Goal: Task Accomplishment & Management: Manage account settings

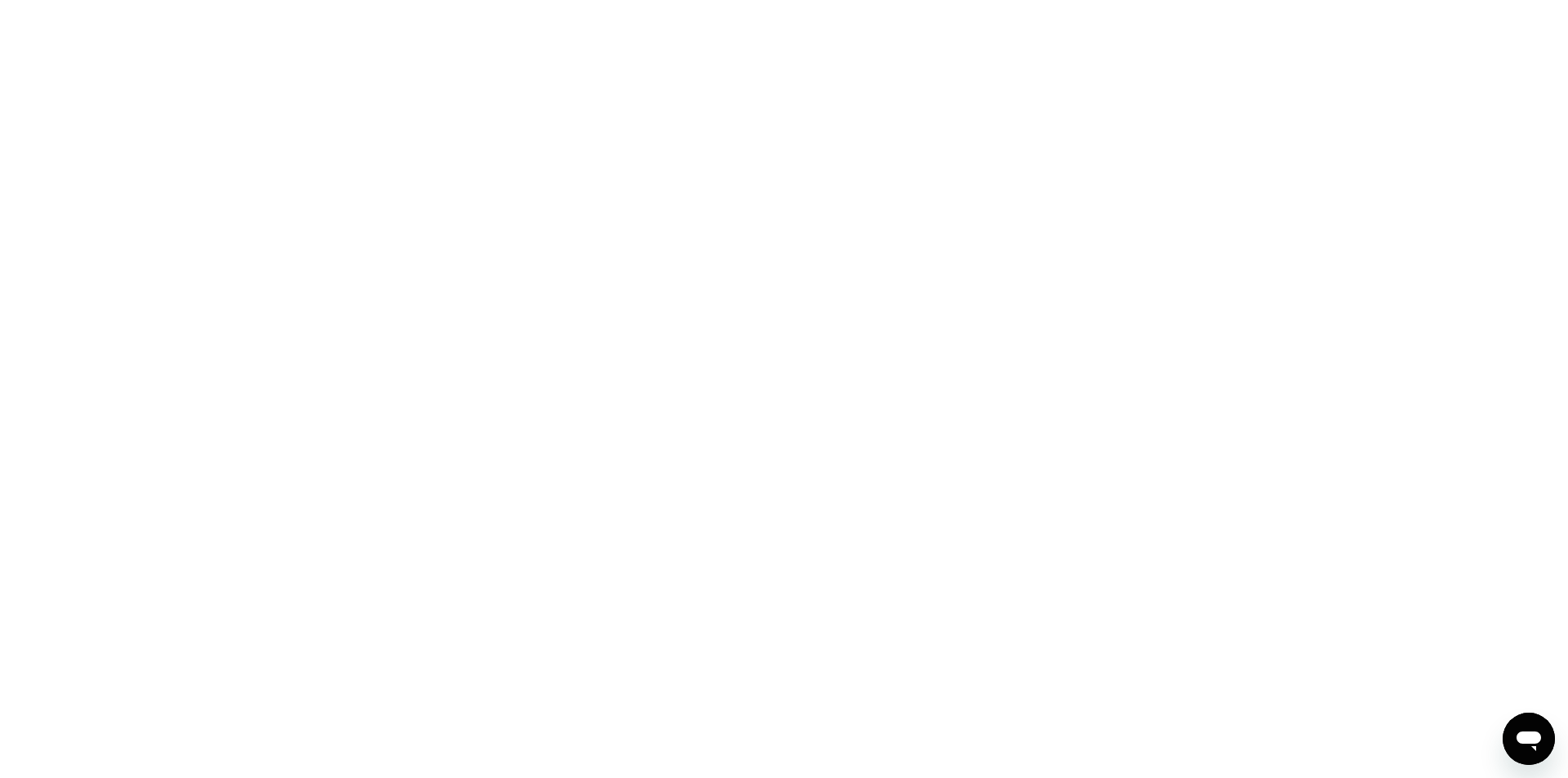
click at [1229, 707] on div at bounding box center [784, 389] width 1568 height 778
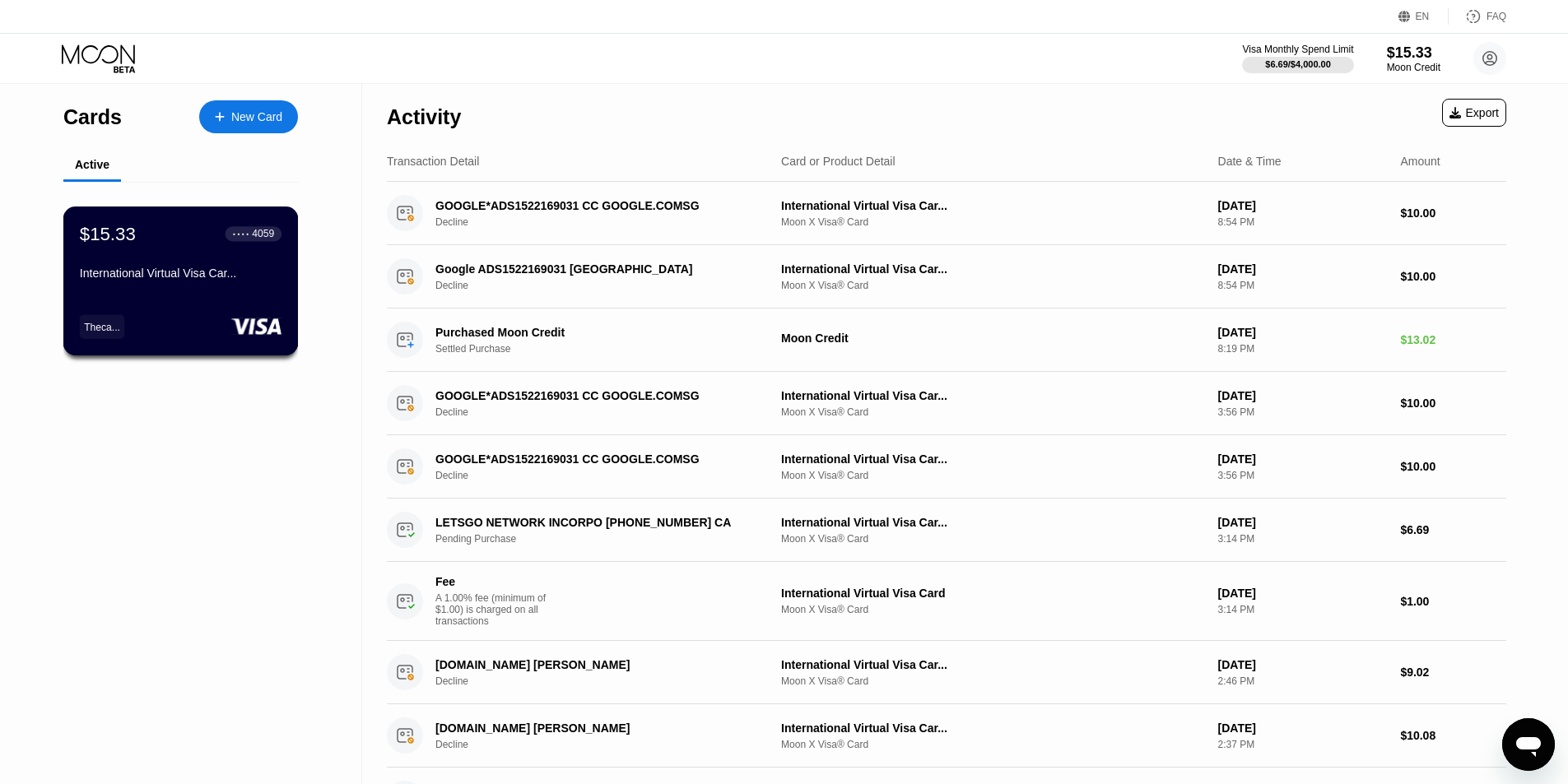
click at [206, 277] on div "International Virtual Visa Car..." at bounding box center [181, 272] width 202 height 13
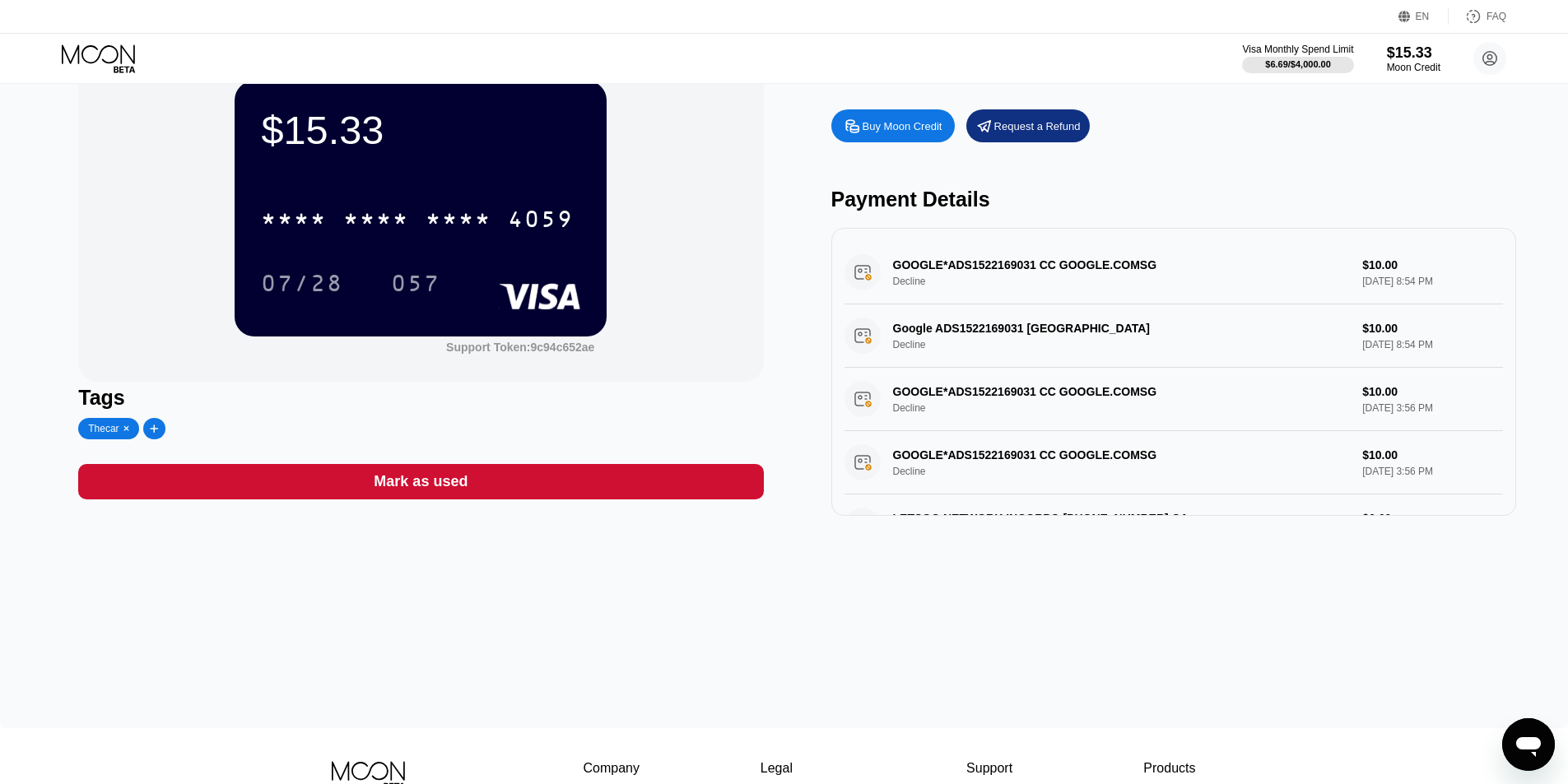
scroll to position [82, 0]
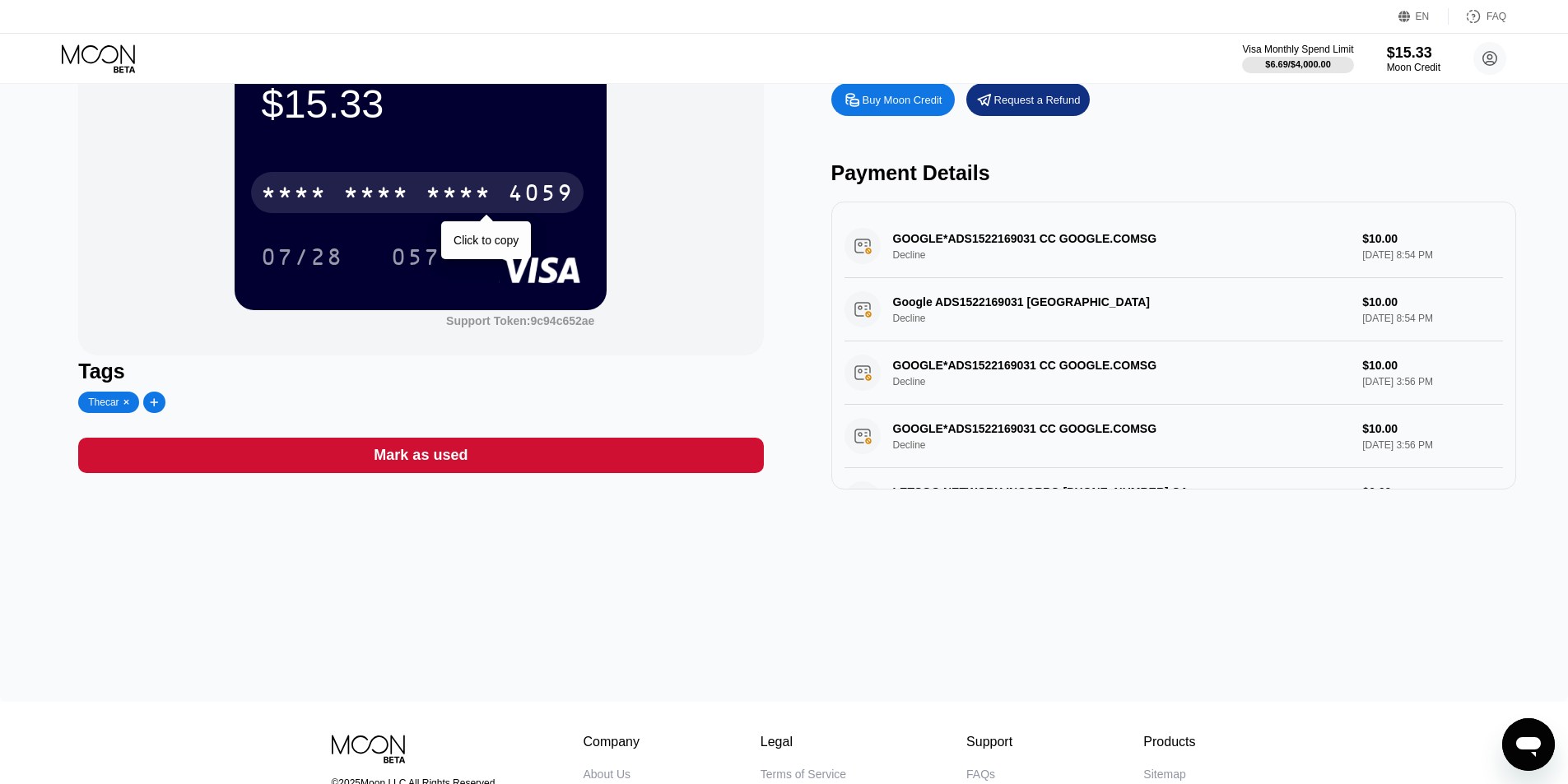
click at [444, 204] on div "* * * *" at bounding box center [459, 195] width 66 height 27
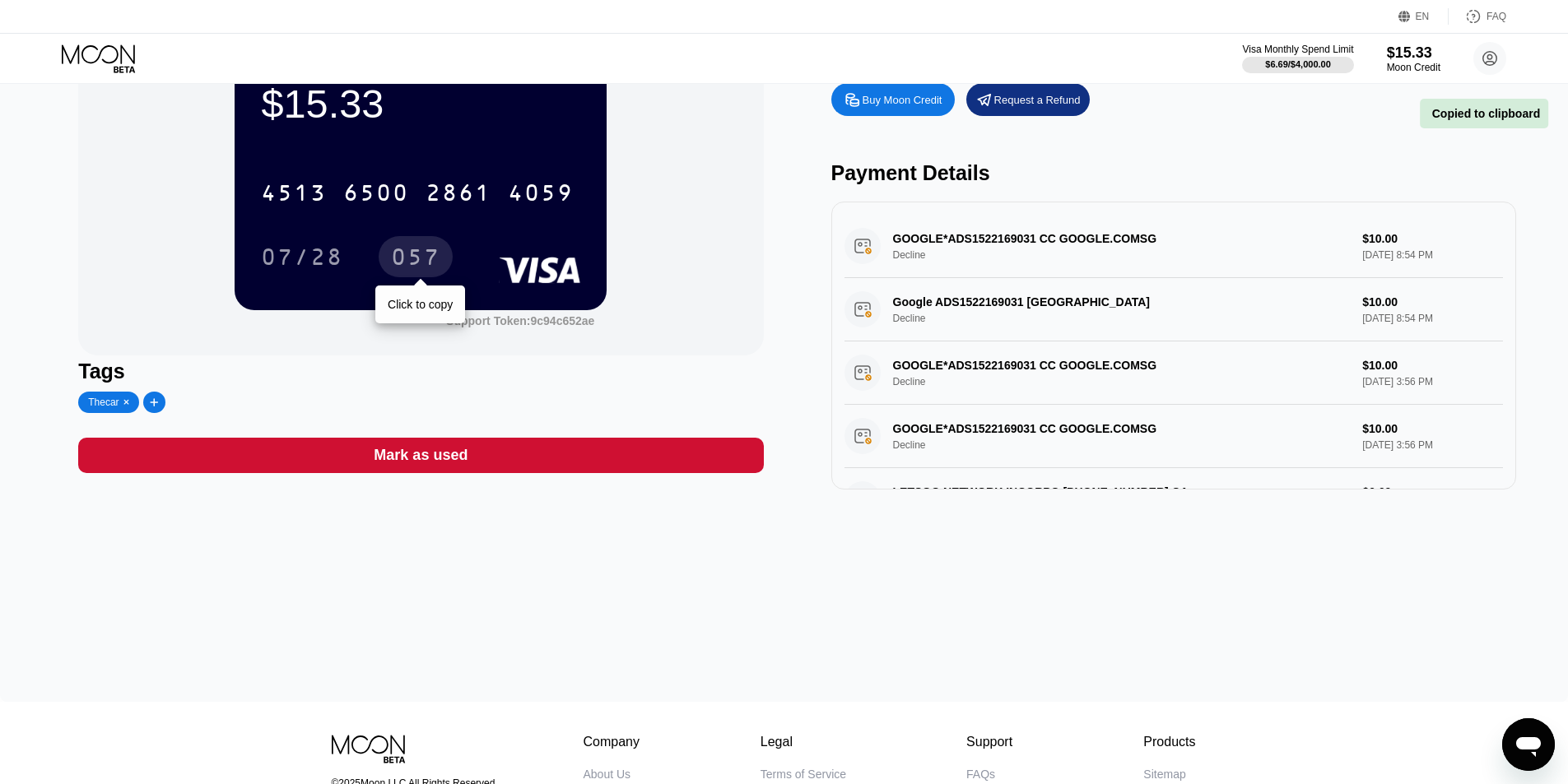
scroll to position [0, 0]
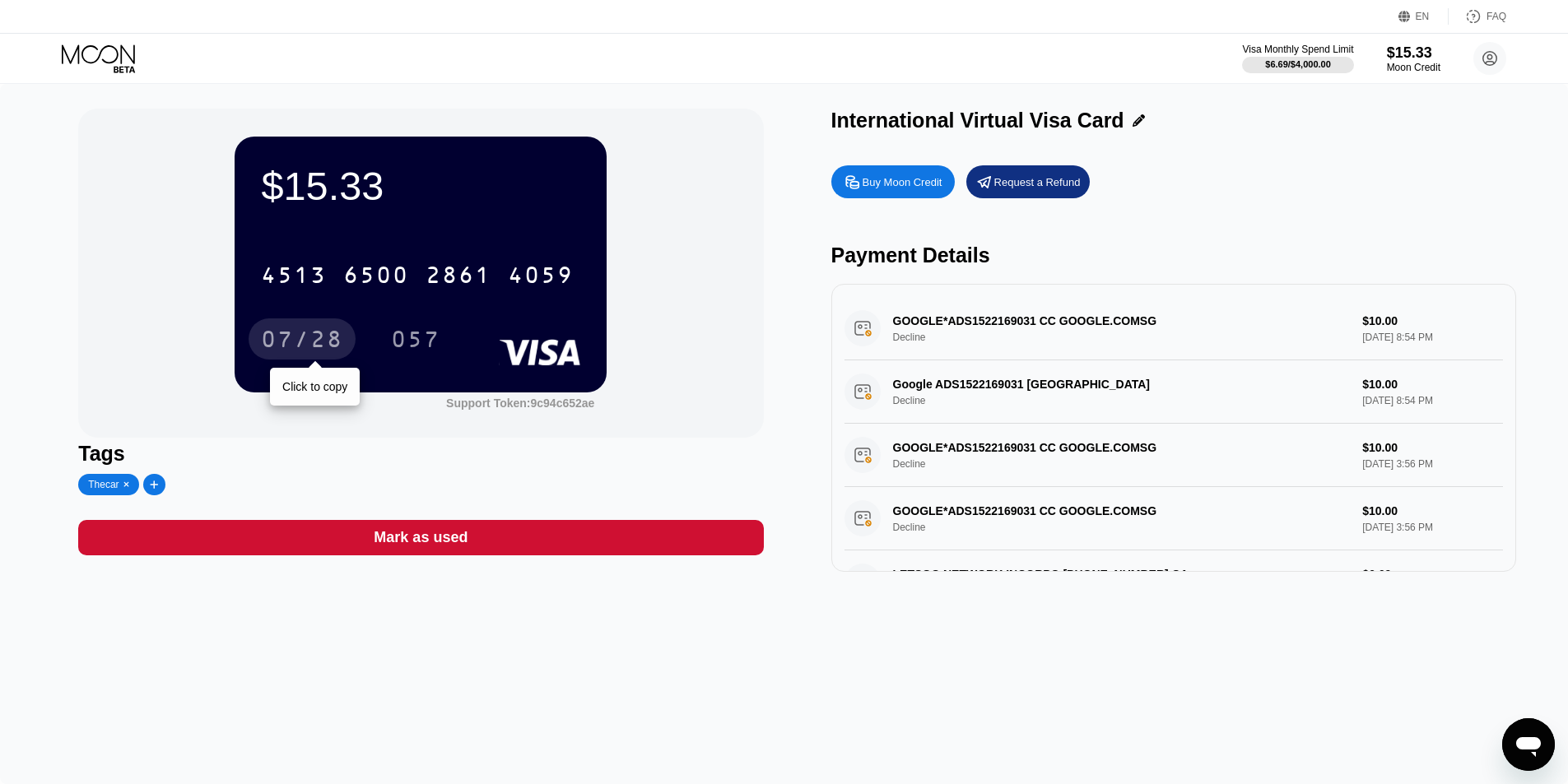
click at [319, 352] on div "07/28" at bounding box center [302, 341] width 82 height 27
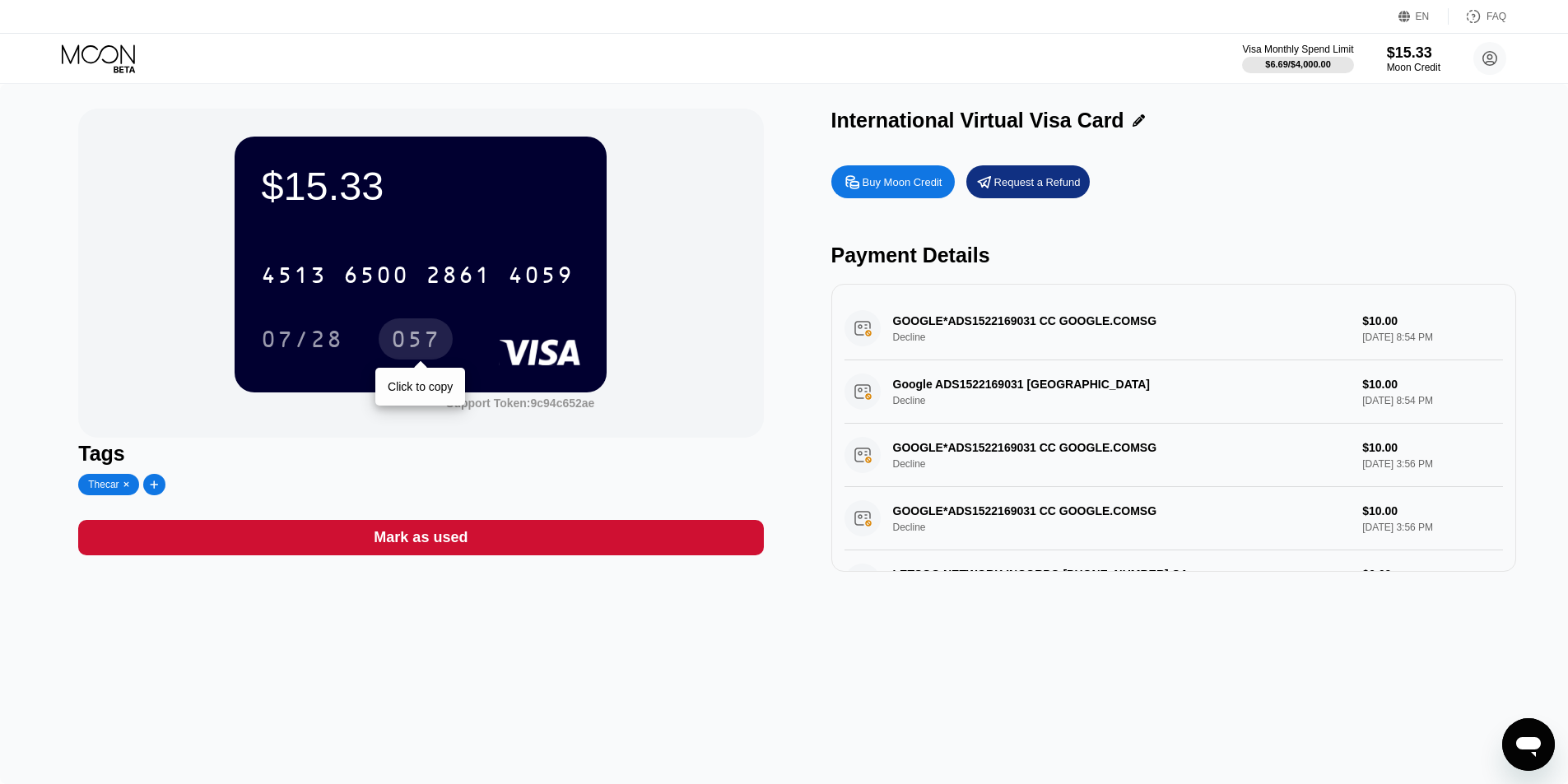
click at [412, 340] on div "057" at bounding box center [415, 341] width 49 height 27
click at [155, 482] on div at bounding box center [154, 484] width 9 height 11
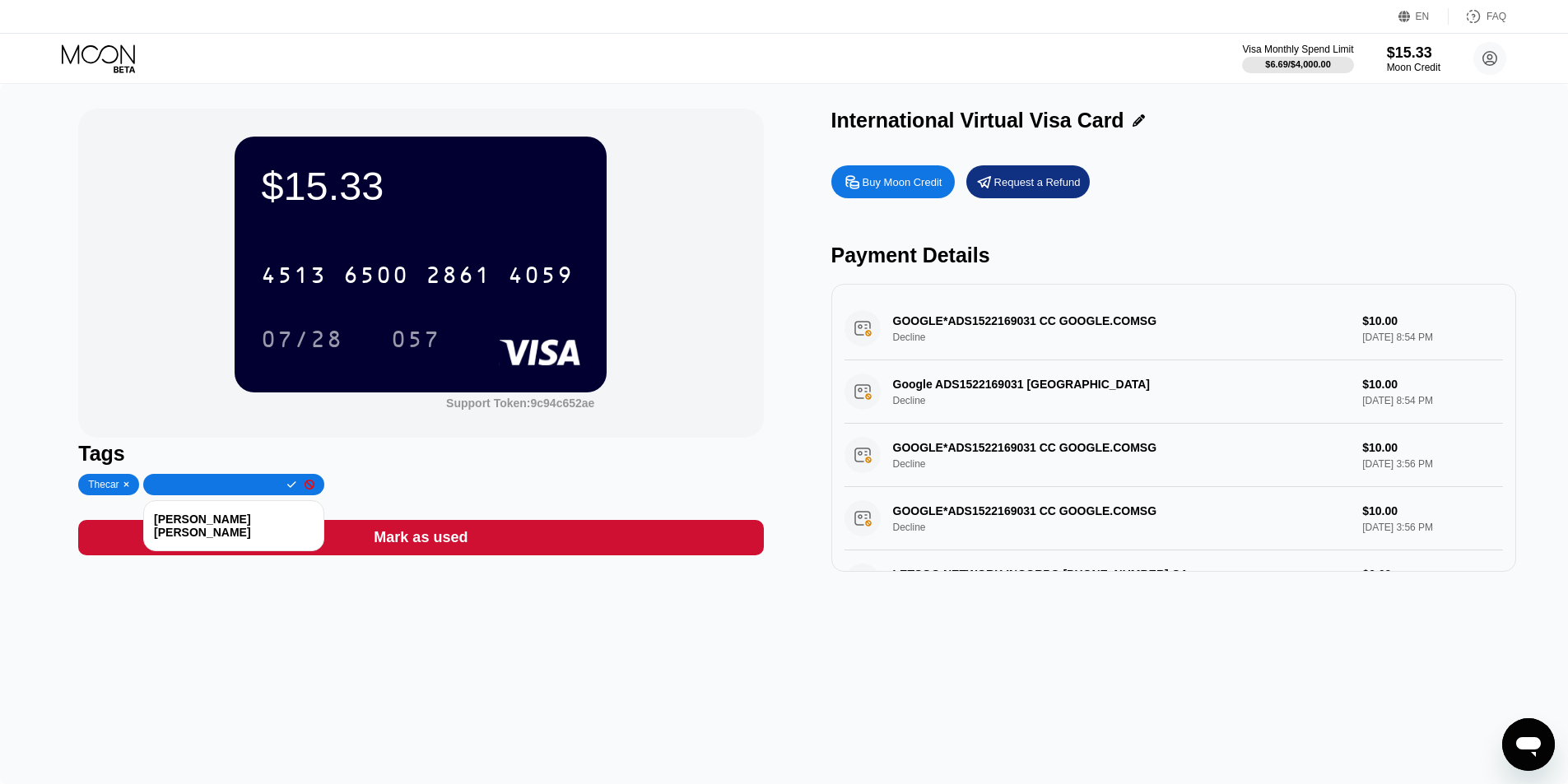
click at [203, 532] on div "[PERSON_NAME] [PERSON_NAME]" at bounding box center [234, 526] width 159 height 40
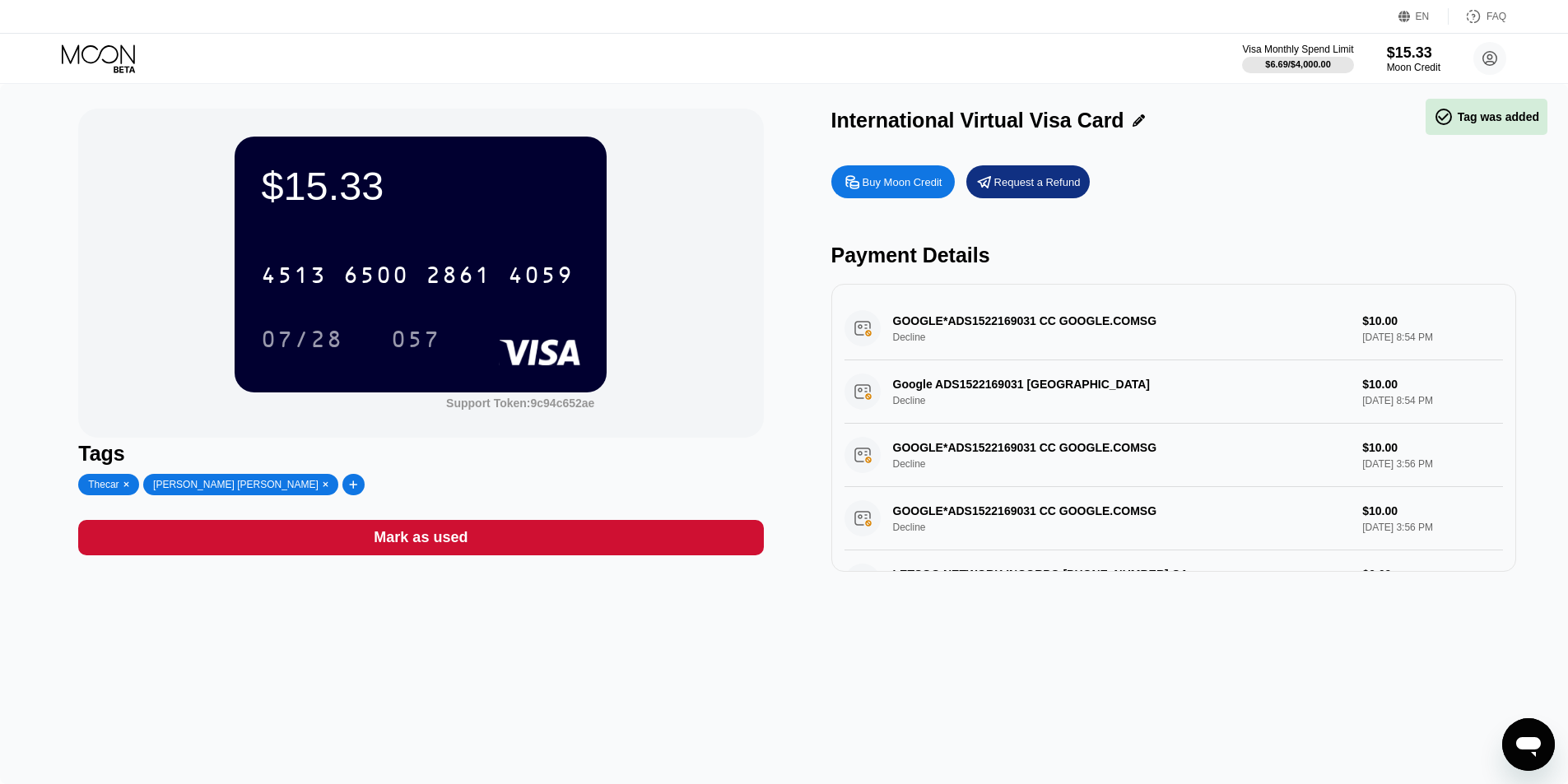
click at [123, 485] on icon at bounding box center [127, 485] width 7 height 9
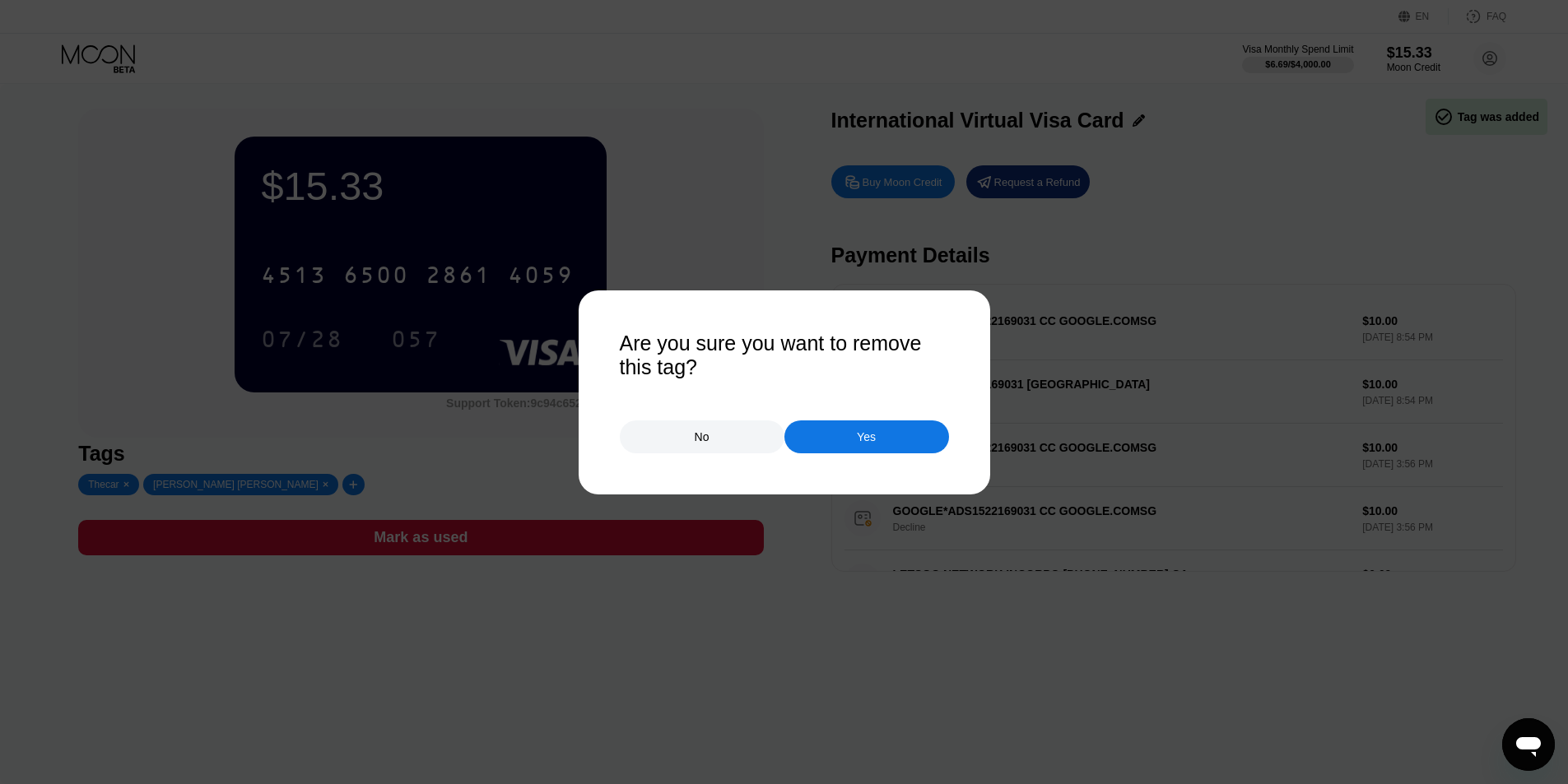
click at [915, 427] on div "Yes" at bounding box center [866, 437] width 165 height 33
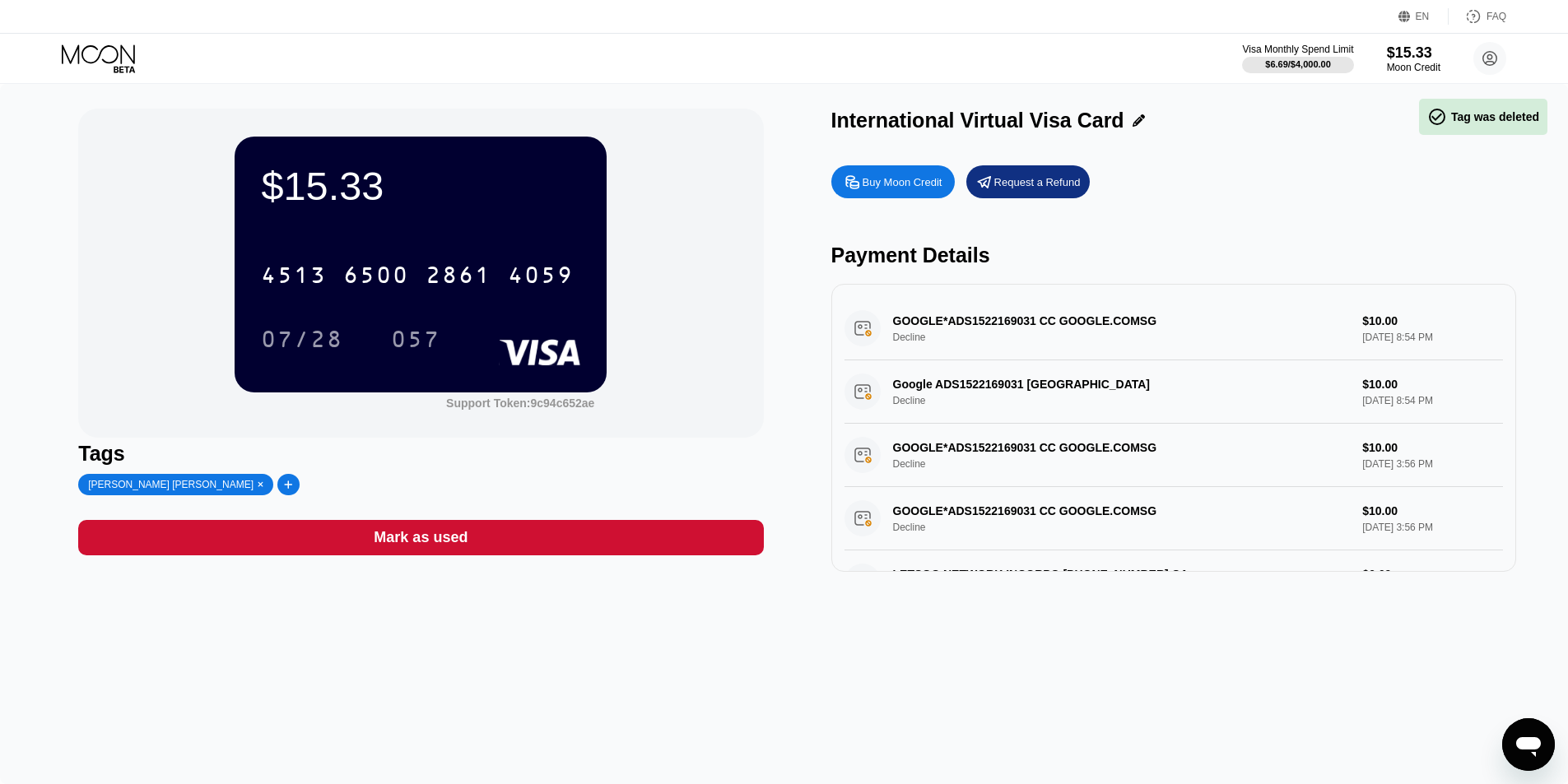
click at [135, 490] on div "[PERSON_NAME] [PERSON_NAME]" at bounding box center [171, 484] width 166 height 11
click at [129, 490] on div "[PERSON_NAME] [PERSON_NAME]" at bounding box center [171, 484] width 166 height 11
click at [124, 487] on icon at bounding box center [127, 485] width 7 height 9
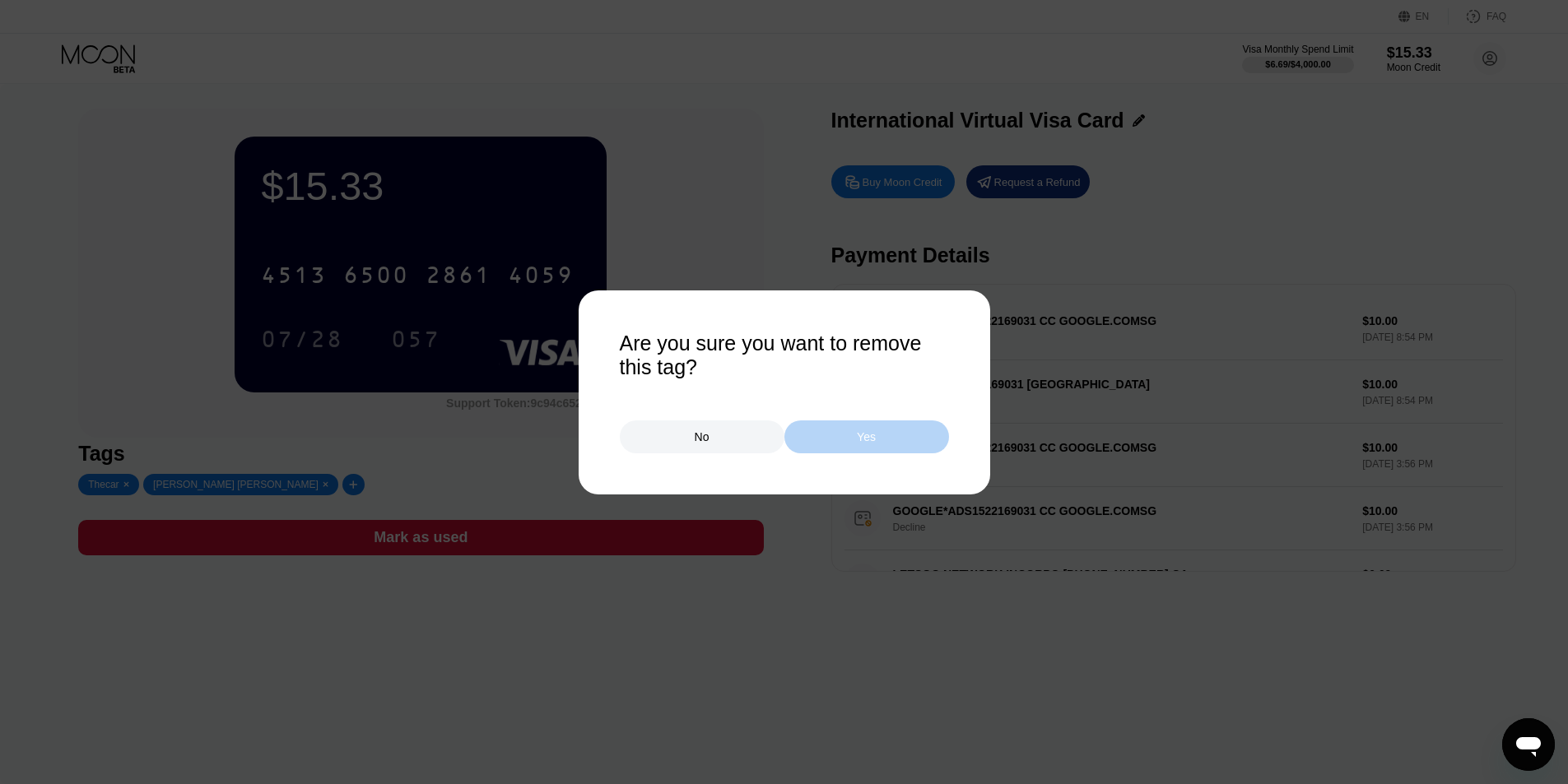
click at [878, 438] on div "Yes" at bounding box center [866, 437] width 165 height 33
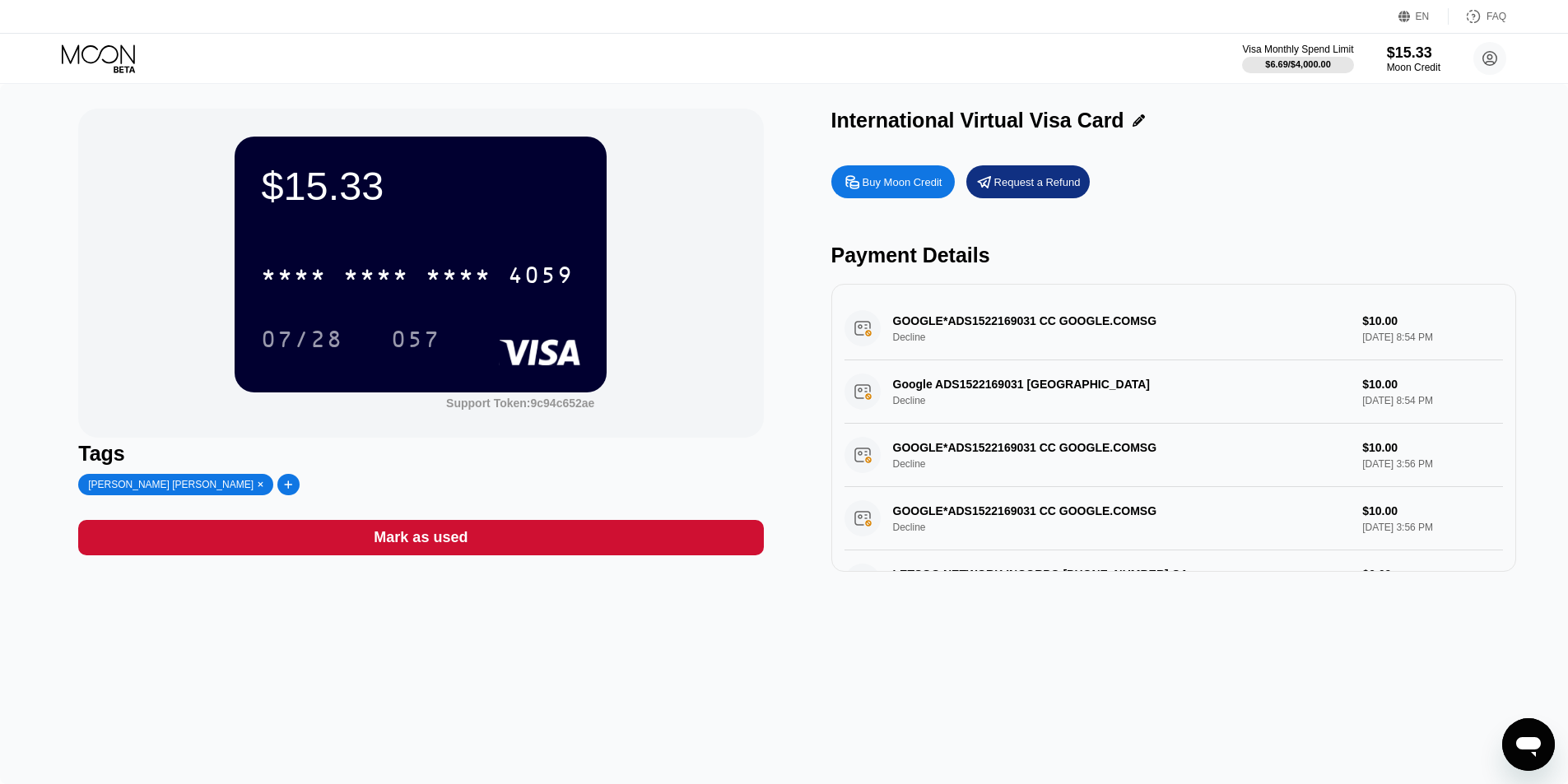
click at [939, 360] on div "GOOGLE*ADS1522169031 CC GOOGLE.COMSG Decline $10.00 Aug 19, 2025 8:54 PM" at bounding box center [1174, 329] width 659 height 64
click at [969, 340] on div "GOOGLE*ADS1522169031 CC GOOGLE.COMSG Decline $10.00 Aug 19, 2025 8:54 PM" at bounding box center [1174, 329] width 659 height 64
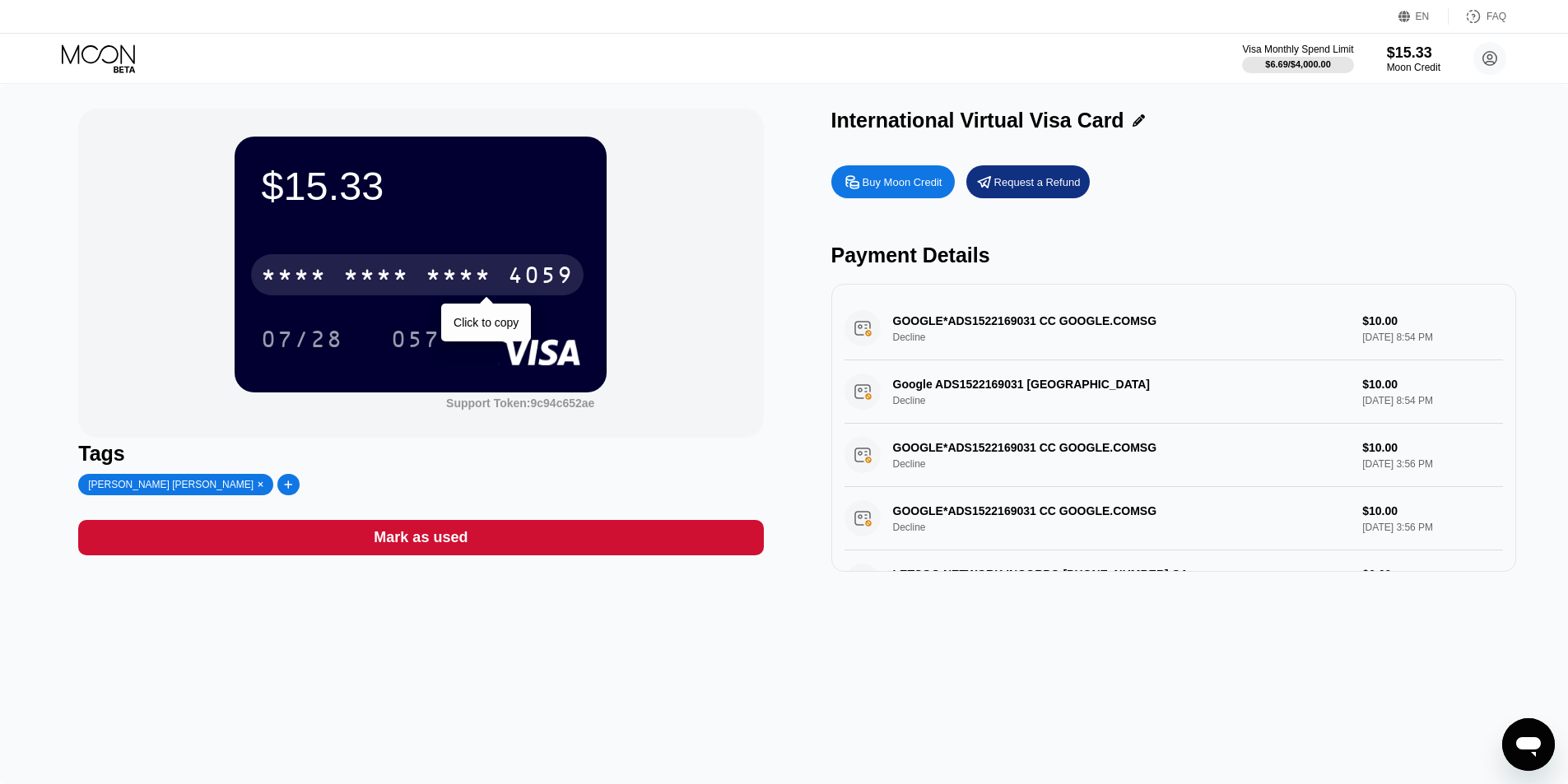
click at [284, 261] on div "* * * * * * * * * * * * 4059" at bounding box center [417, 275] width 333 height 41
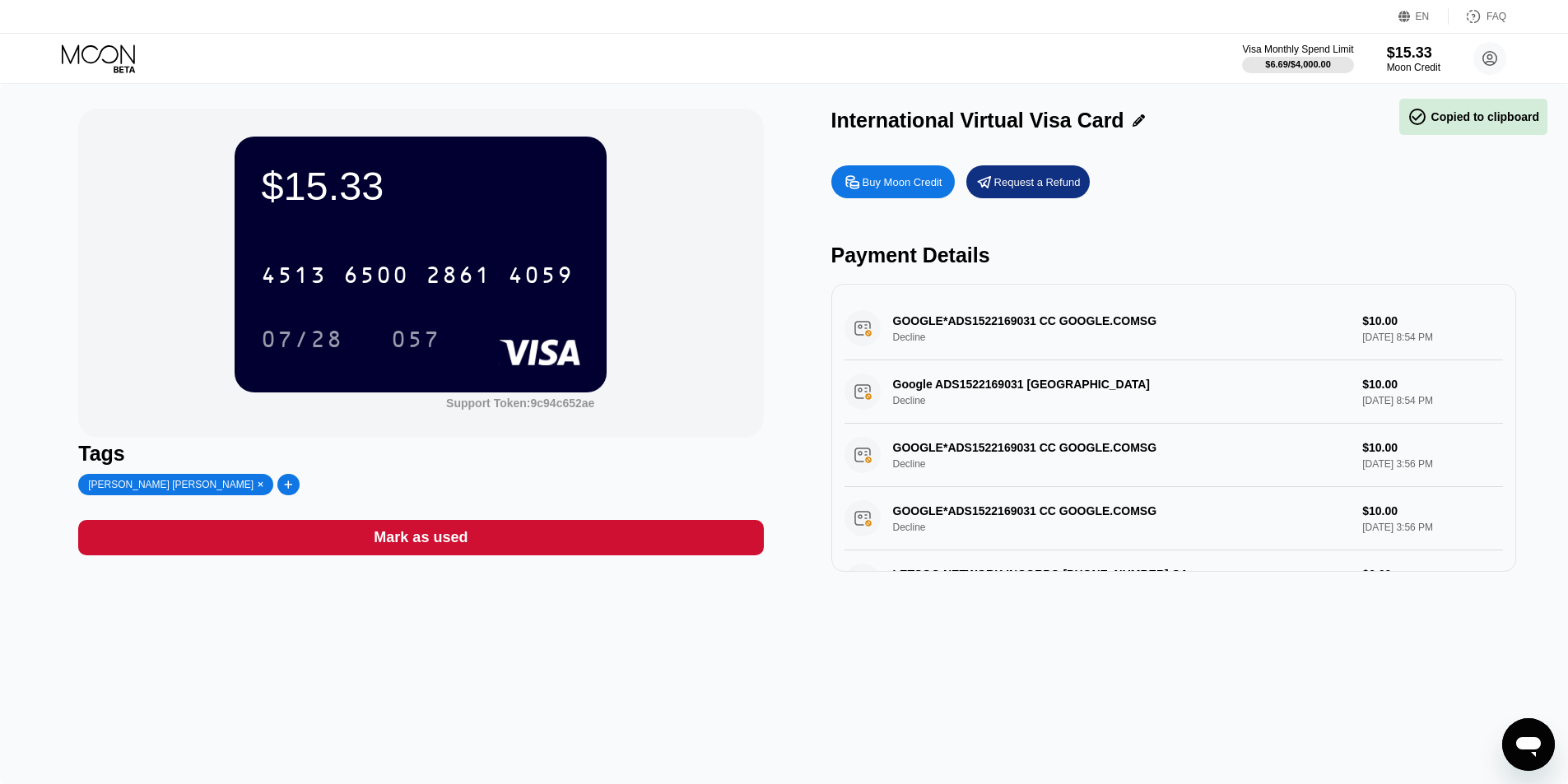
click at [422, 216] on div "$15.33 4513 6500 2861 4059 07/28 057" at bounding box center [421, 264] width 372 height 255
click at [1484, 79] on div "Visa Monthly Spend Limit $6.69 / $4,000.00 $15.33 Moon Credit mrsjanerruby@gmai…" at bounding box center [784, 58] width 1568 height 49
click at [1484, 75] on div "Visa Monthly Spend Limit $6.69 / $4,000.00 $15.33 Moon Credit mrsjanerruby@gmai…" at bounding box center [784, 58] width 1568 height 49
click at [1475, 69] on icon at bounding box center [1490, 59] width 33 height 33
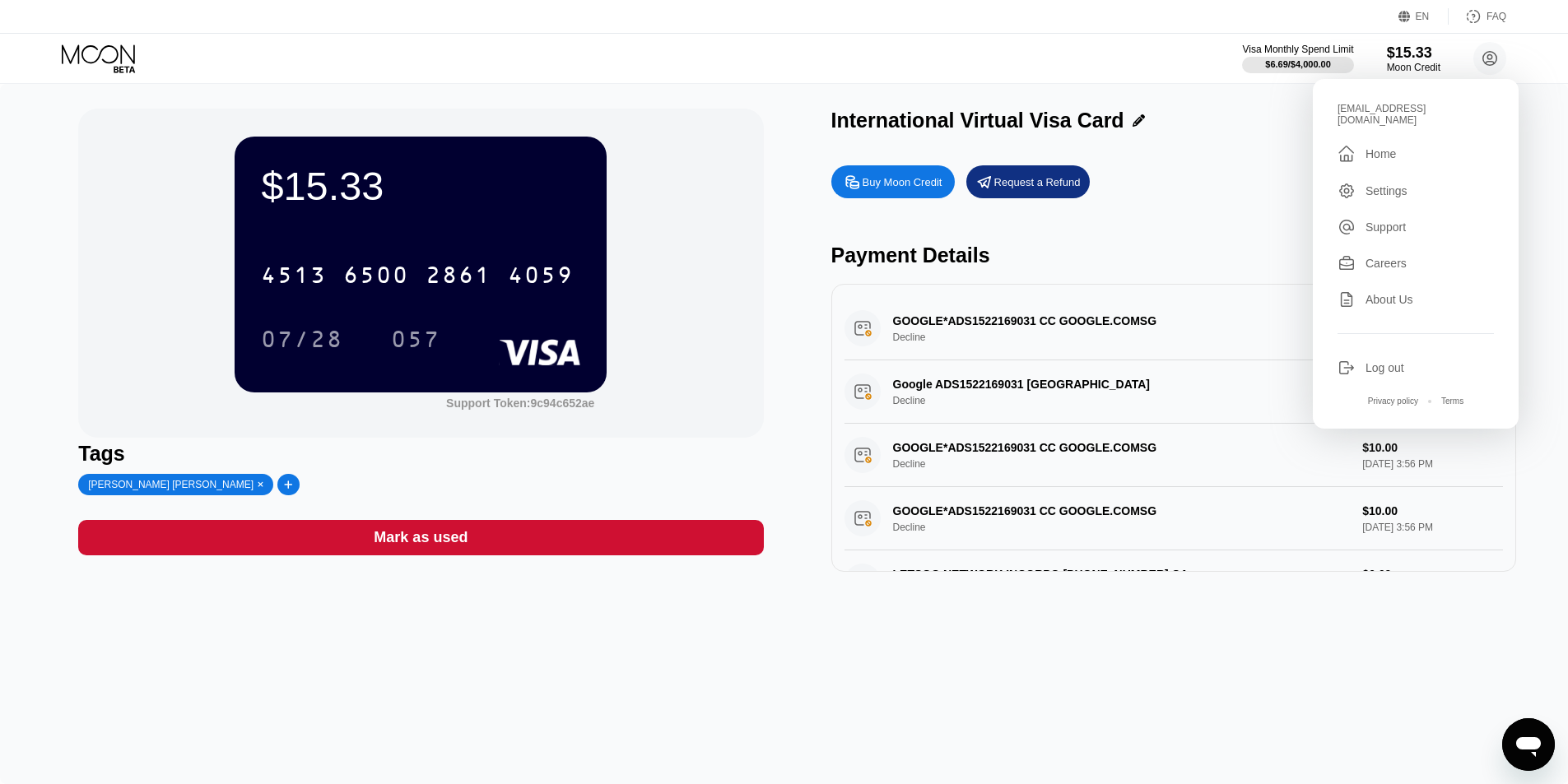
click at [1424, 144] on div " Home" at bounding box center [1415, 153] width 156 height 20
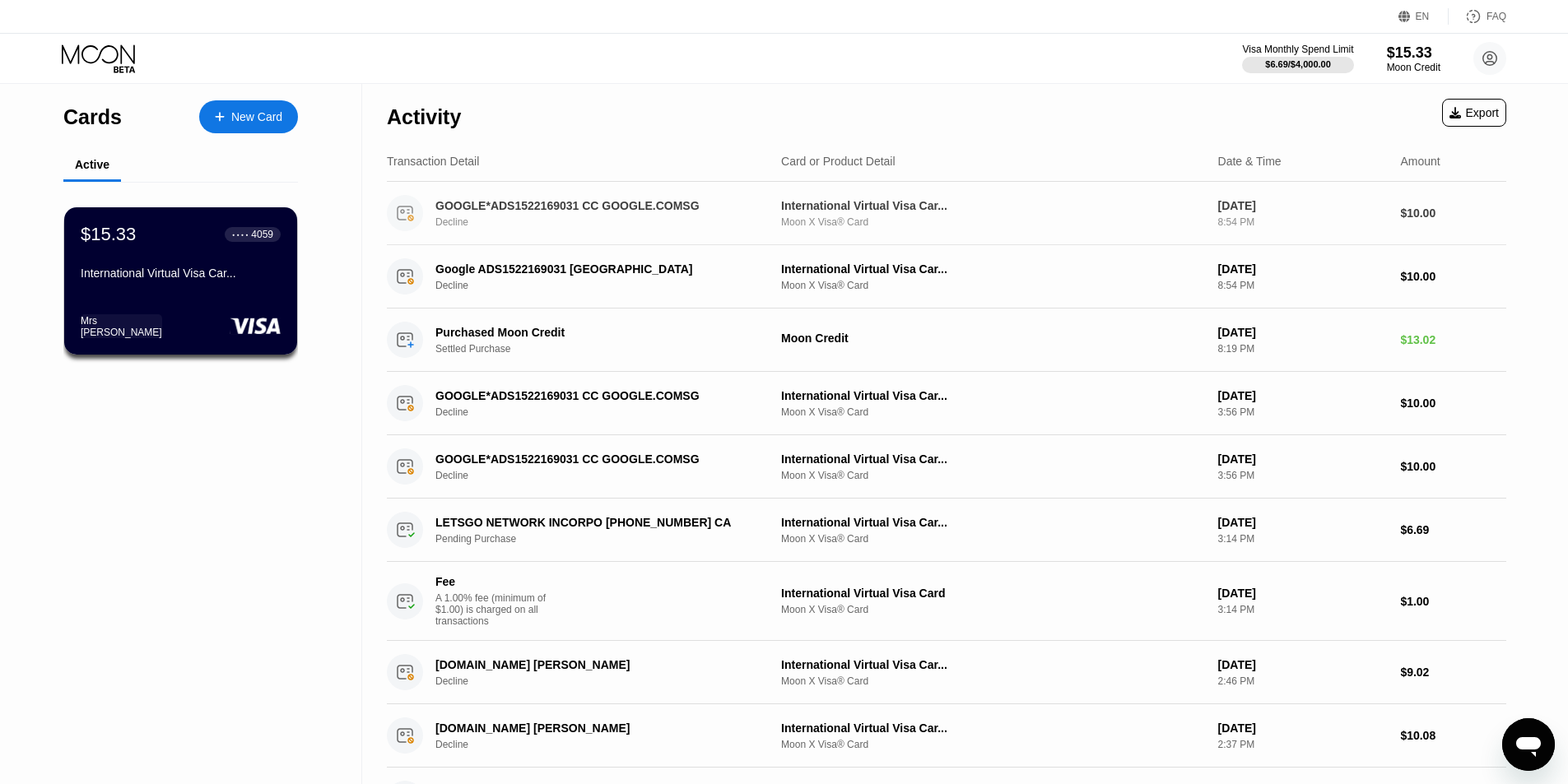
click at [841, 216] on div "International Virtual Visa Car... Moon X Visa® Card" at bounding box center [993, 213] width 424 height 28
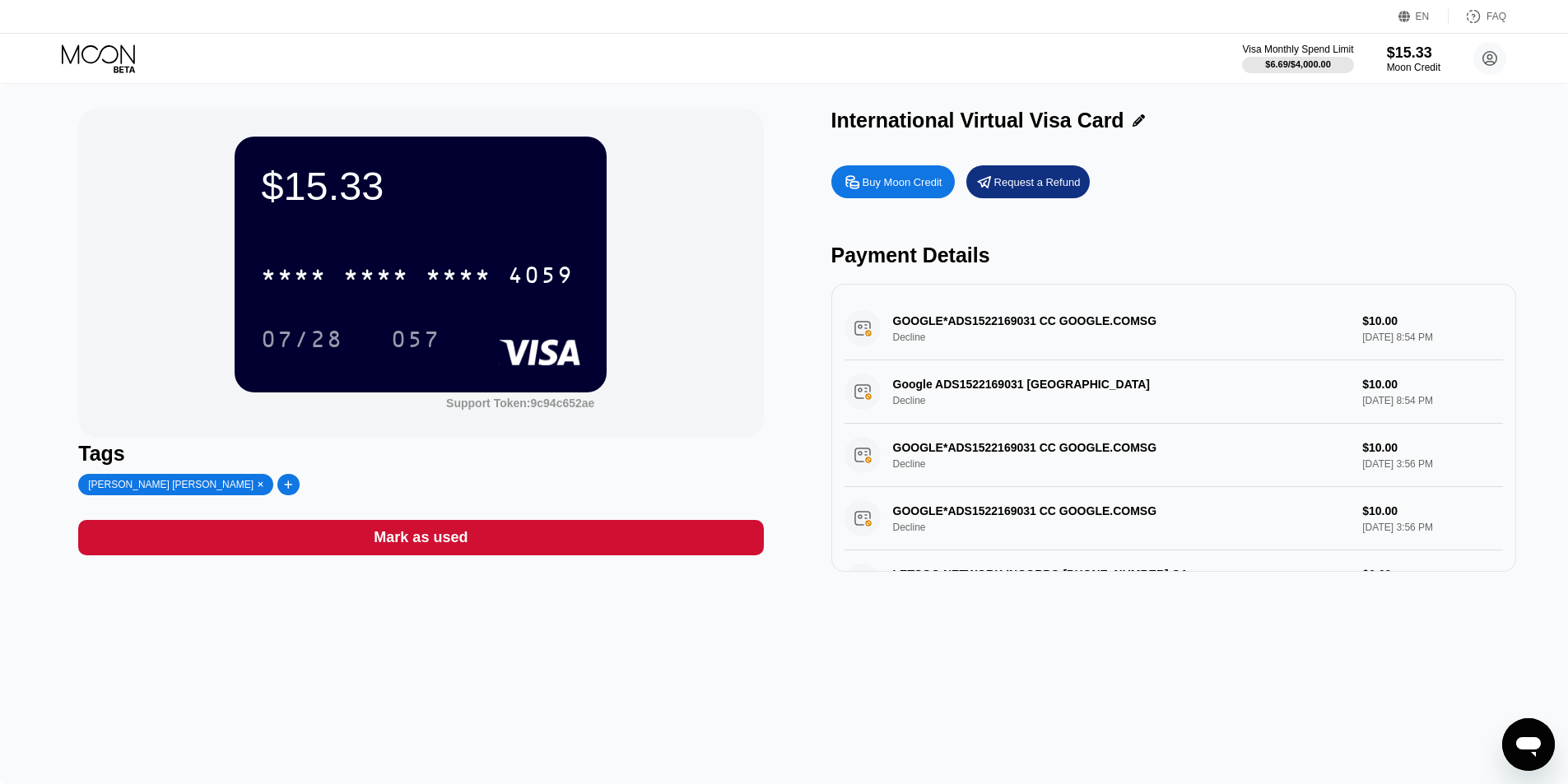
click at [1202, 334] on div "GOOGLE*ADS1522169031 CC GOOGLE.COMSG Decline $10.00 Aug 19, 2025 8:54 PM" at bounding box center [1174, 329] width 659 height 64
click at [1012, 190] on div "Request a Refund" at bounding box center [1037, 182] width 86 height 14
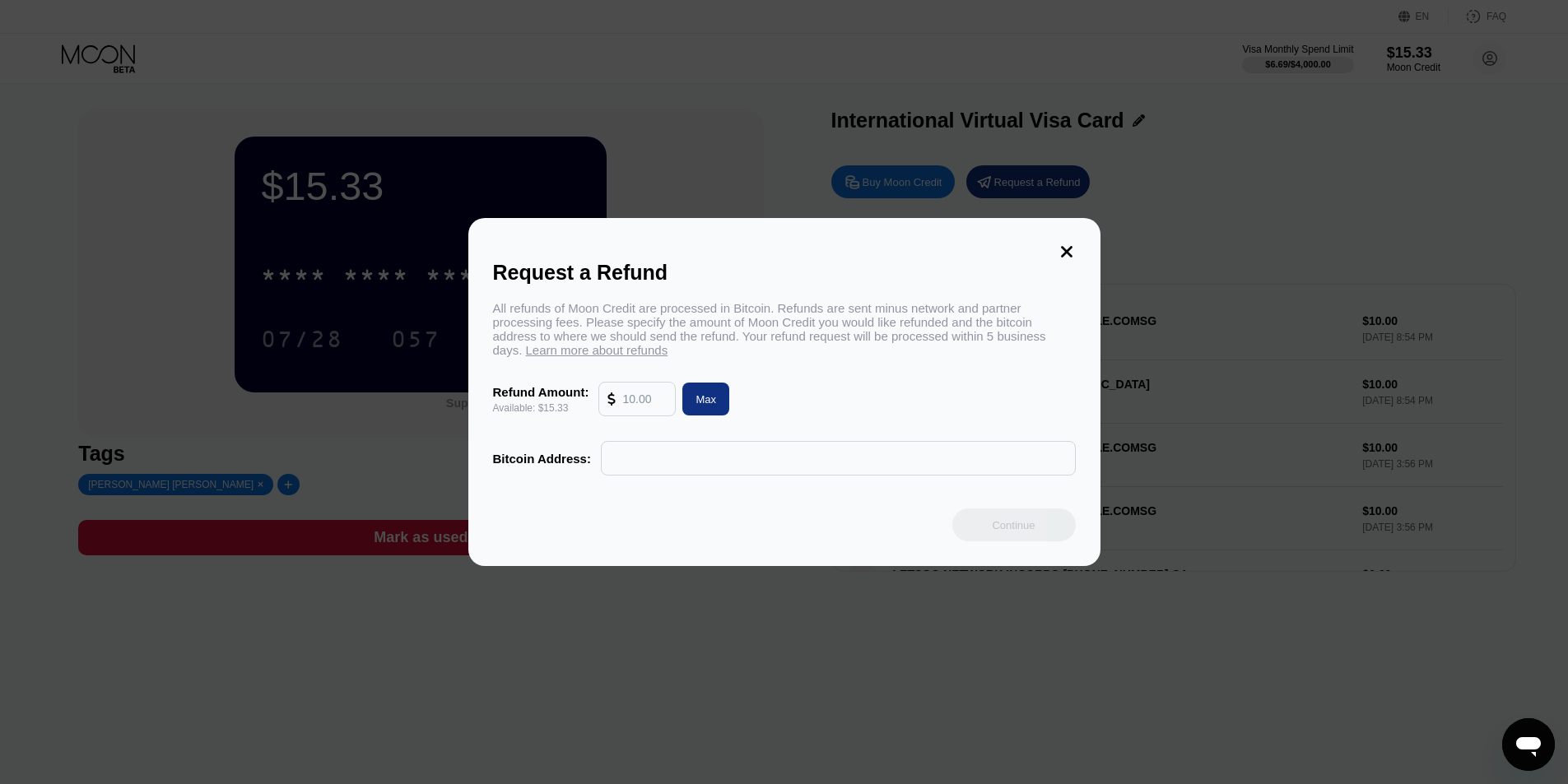
click at [706, 407] on div "Max" at bounding box center [706, 399] width 21 height 14
type input "15.33"
click at [705, 407] on div "Max" at bounding box center [706, 399] width 21 height 14
click at [1067, 246] on icon at bounding box center [1066, 251] width 11 height 11
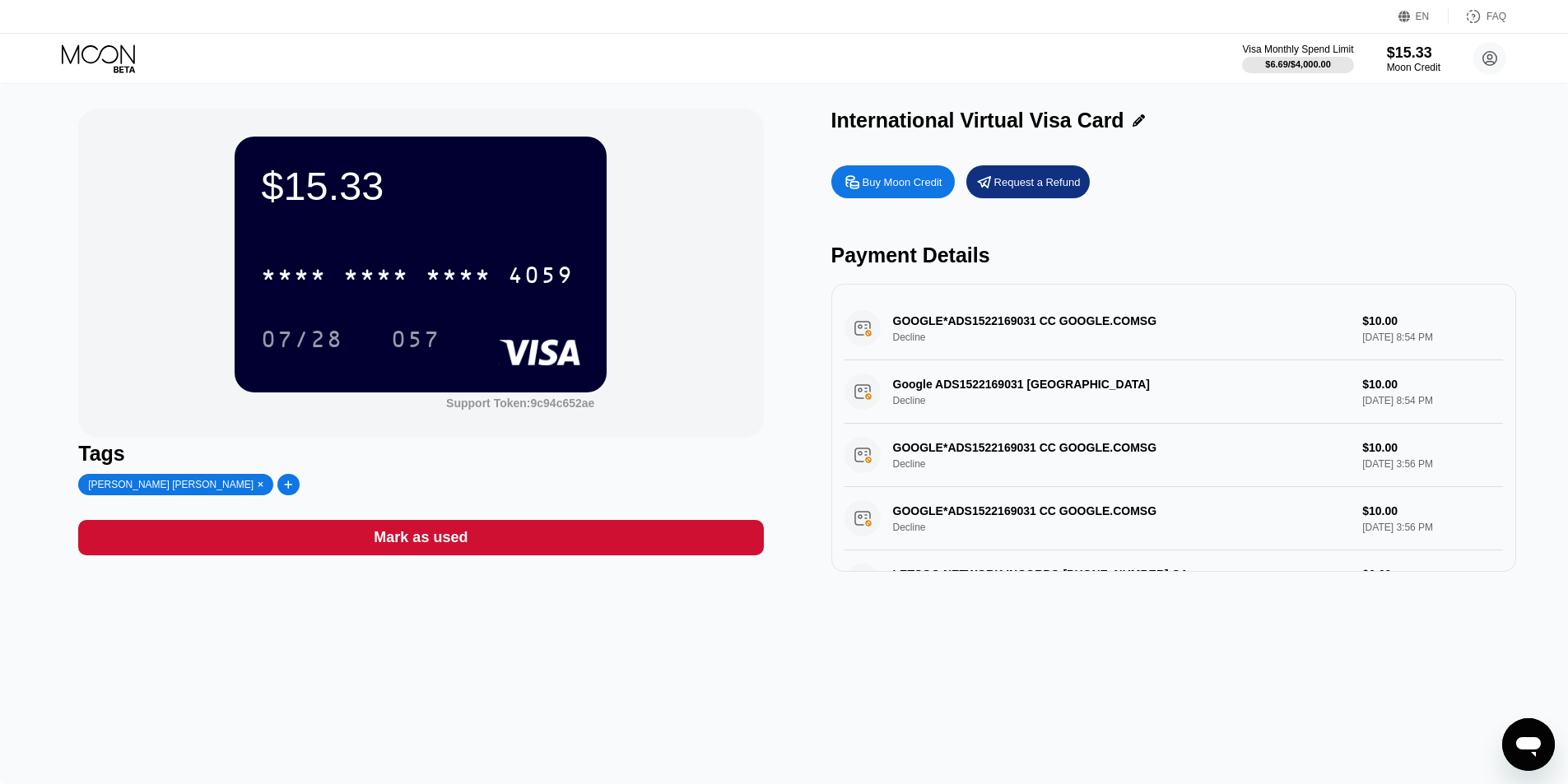
click at [1336, 337] on div "GOOGLE*ADS1522169031 CC GOOGLE.COMSG Decline $10.00 Aug 19, 2025 8:54 PM" at bounding box center [1174, 329] width 659 height 64
click at [1018, 346] on div "GOOGLE*ADS1522169031 CC GOOGLE.COMSG Decline $10.00 Aug 19, 2025 8:54 PM" at bounding box center [1174, 329] width 659 height 64
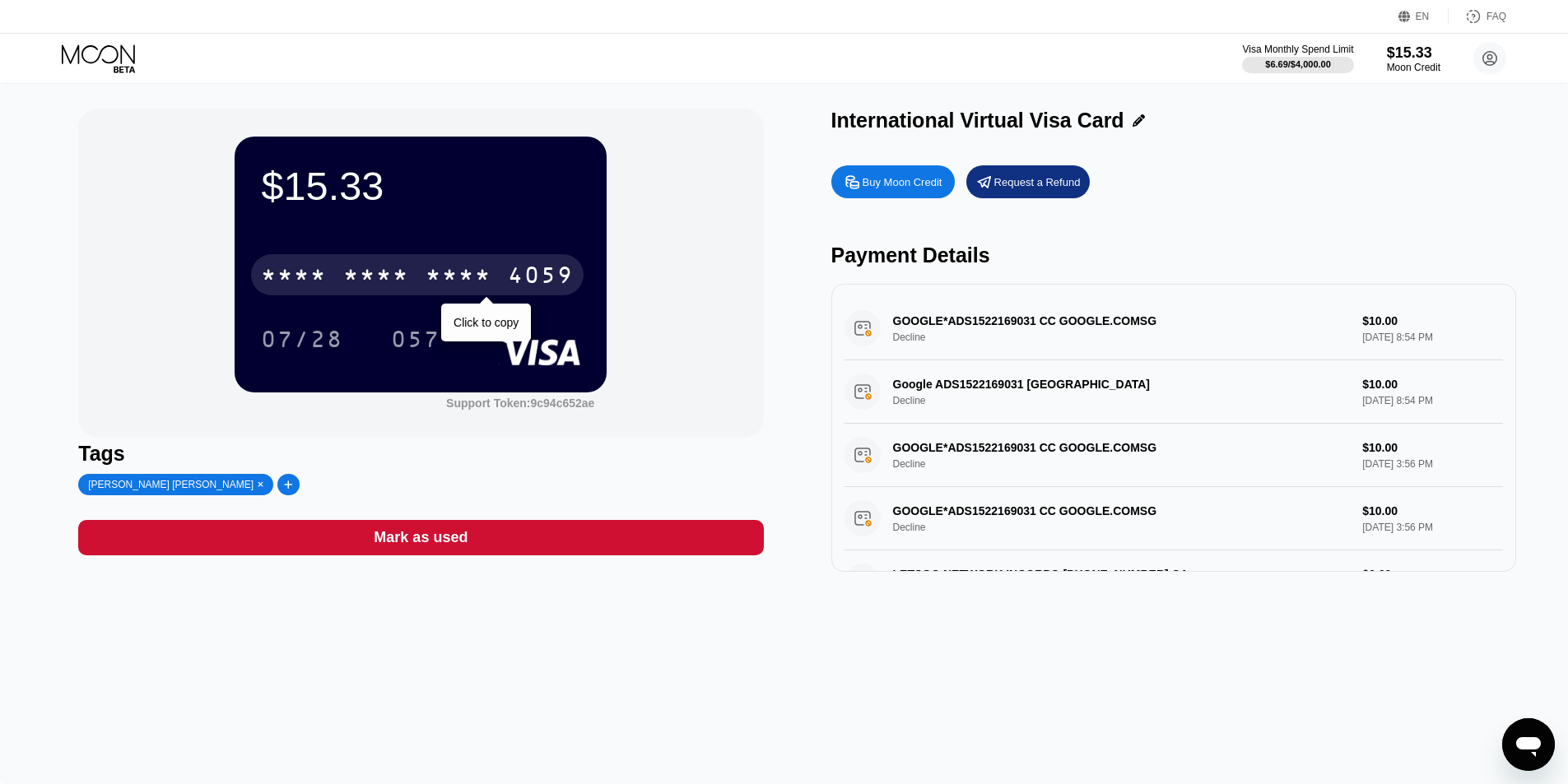
click at [483, 269] on div "* * * *" at bounding box center [459, 277] width 66 height 27
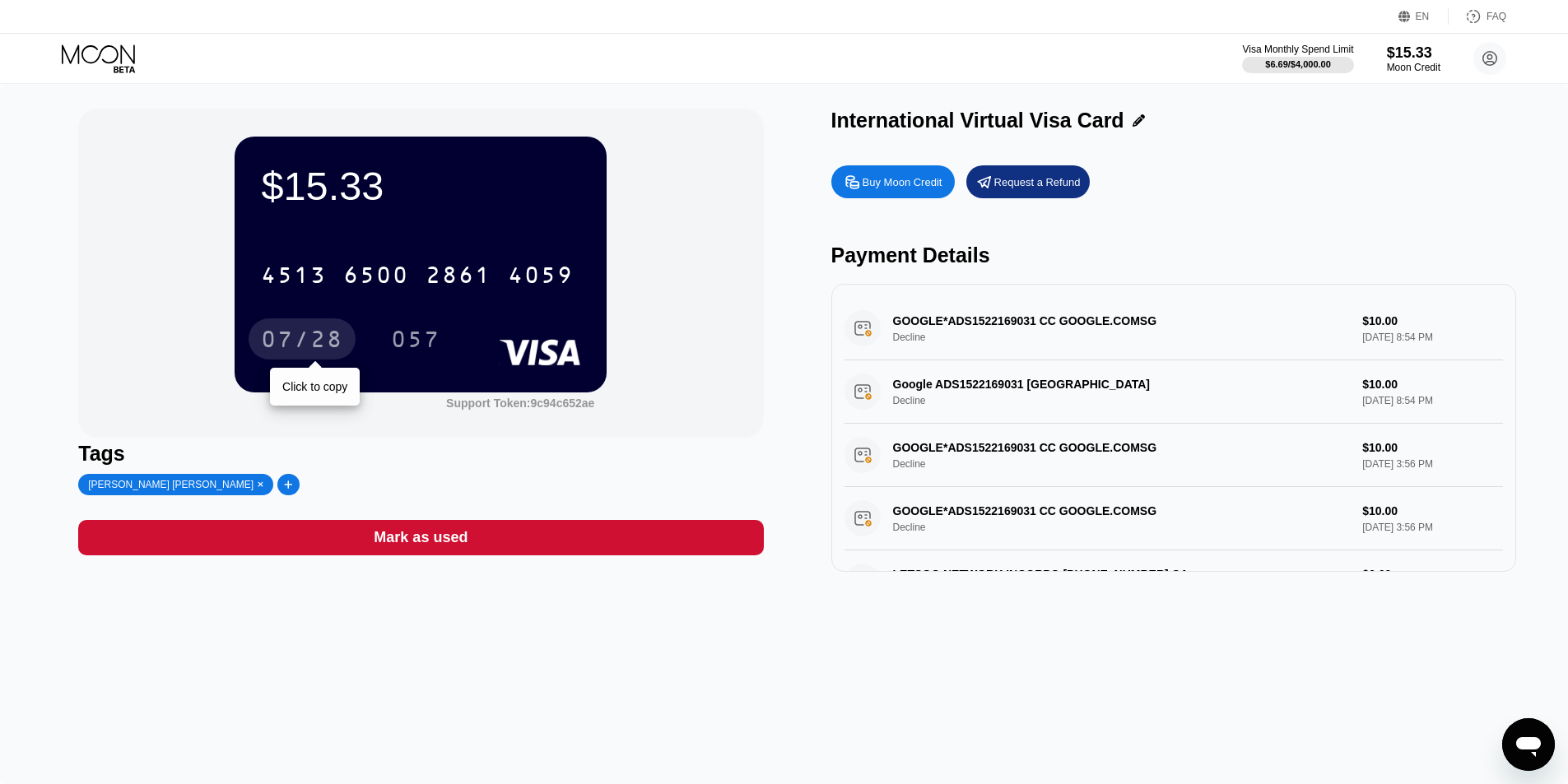
click at [310, 344] on div "07/28" at bounding box center [302, 341] width 82 height 27
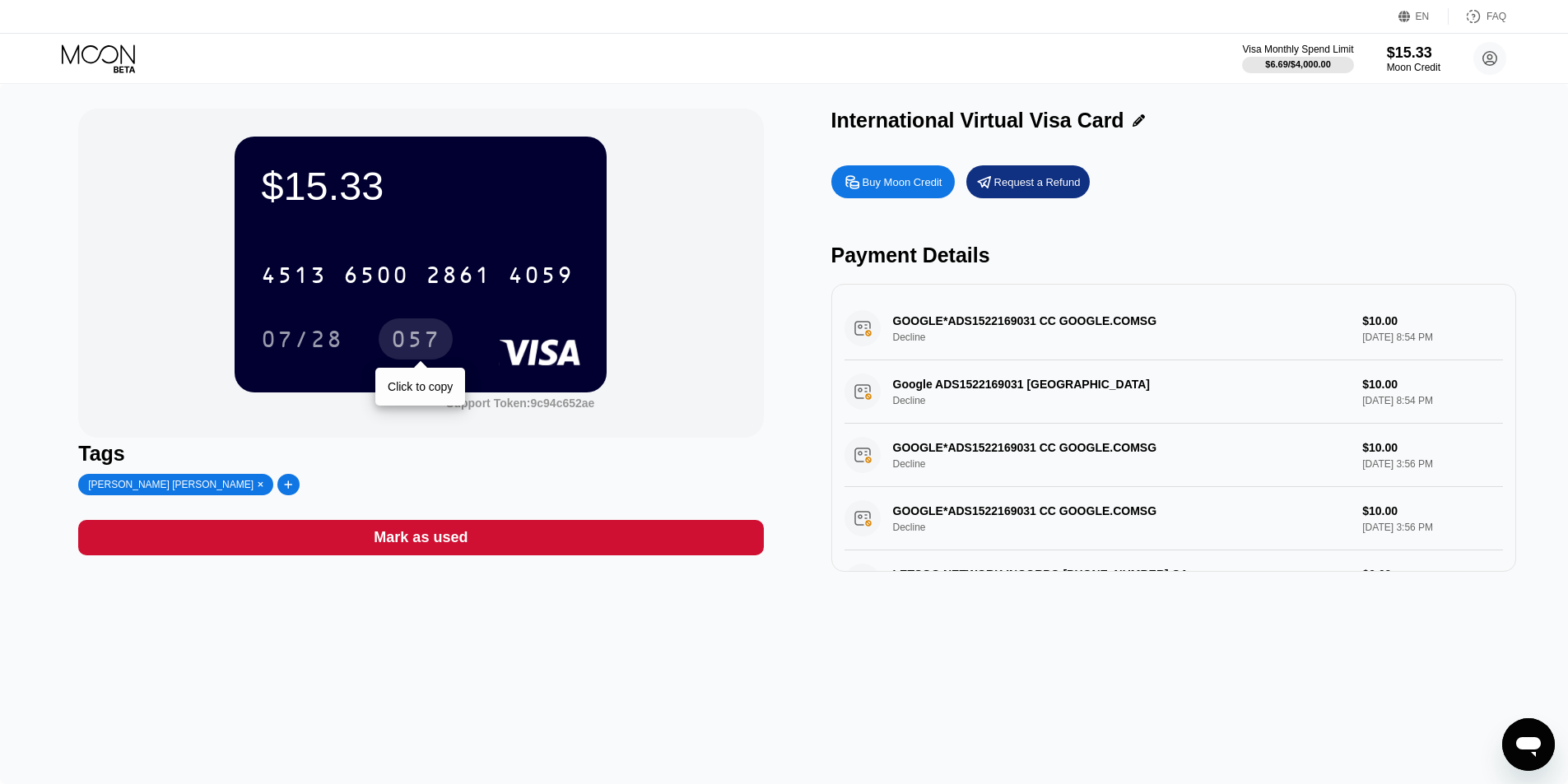
click at [437, 345] on div "057" at bounding box center [415, 341] width 49 height 27
click at [278, 488] on div at bounding box center [289, 484] width 22 height 22
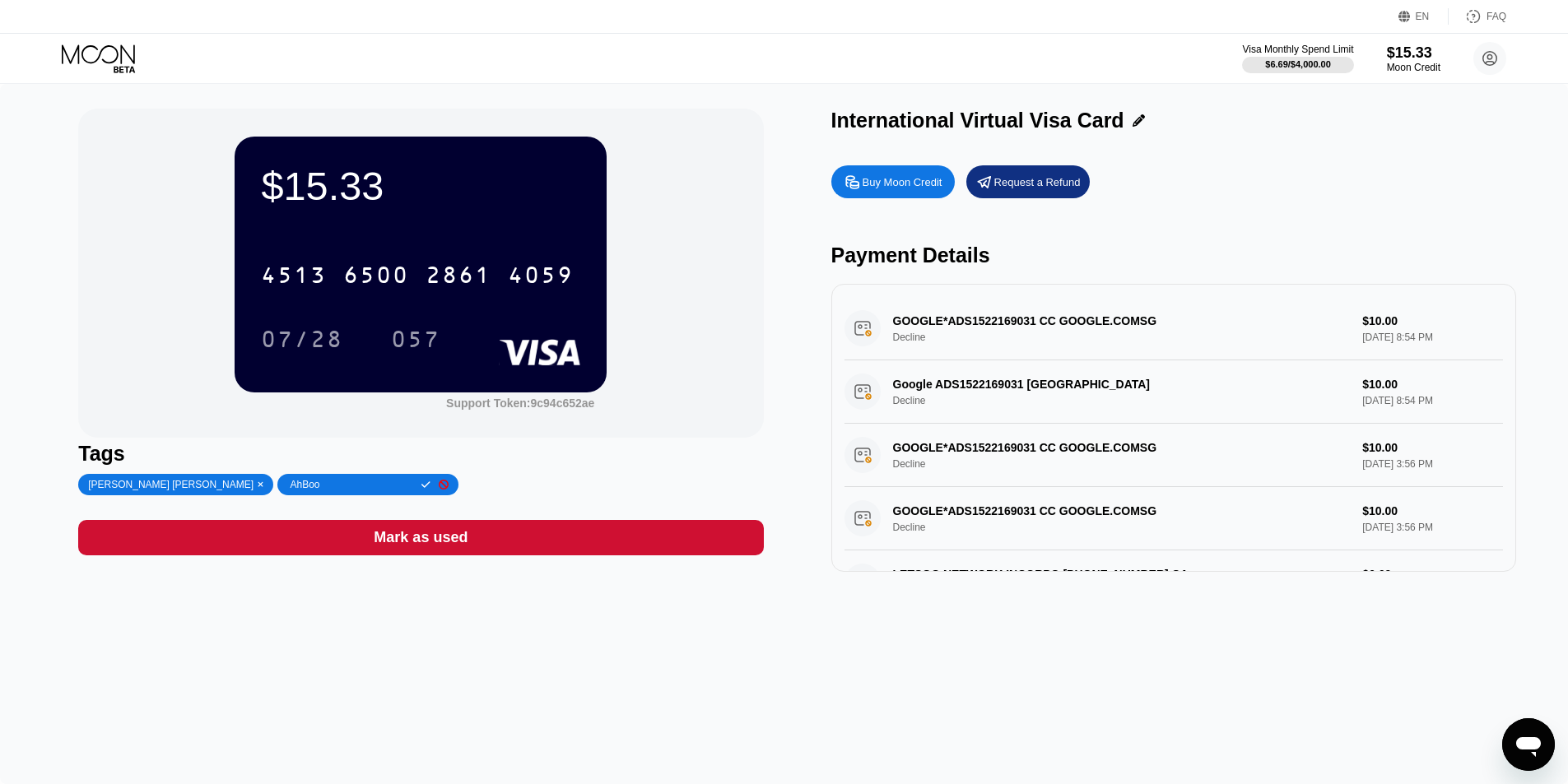
type input "AhBoom"
click at [971, 322] on div "GOOGLE*ADS1522169031 CC GOOGLE.COMSG Decline $10.00 Aug 19, 2025 9:31 PM" at bounding box center [1174, 329] width 659 height 64
click at [1119, 320] on div "GOOGLE*ADS1522169031 CC GOOGLE.COMSG Decline $10.00 Aug 19, 2025 9:31 PM" at bounding box center [1174, 329] width 659 height 64
click at [1365, 327] on div "GOOGLE*ADS1522169031 CC GOOGLE.COMSG Decline $10.00 Aug 19, 2025 9:31 PM" at bounding box center [1174, 329] width 659 height 64
click at [1120, 359] on div "GOOGLE*ADS1522169031 CC GOOGLE.COMSG Decline $10.00 Aug 19, 2025 9:31 PM" at bounding box center [1174, 329] width 659 height 64
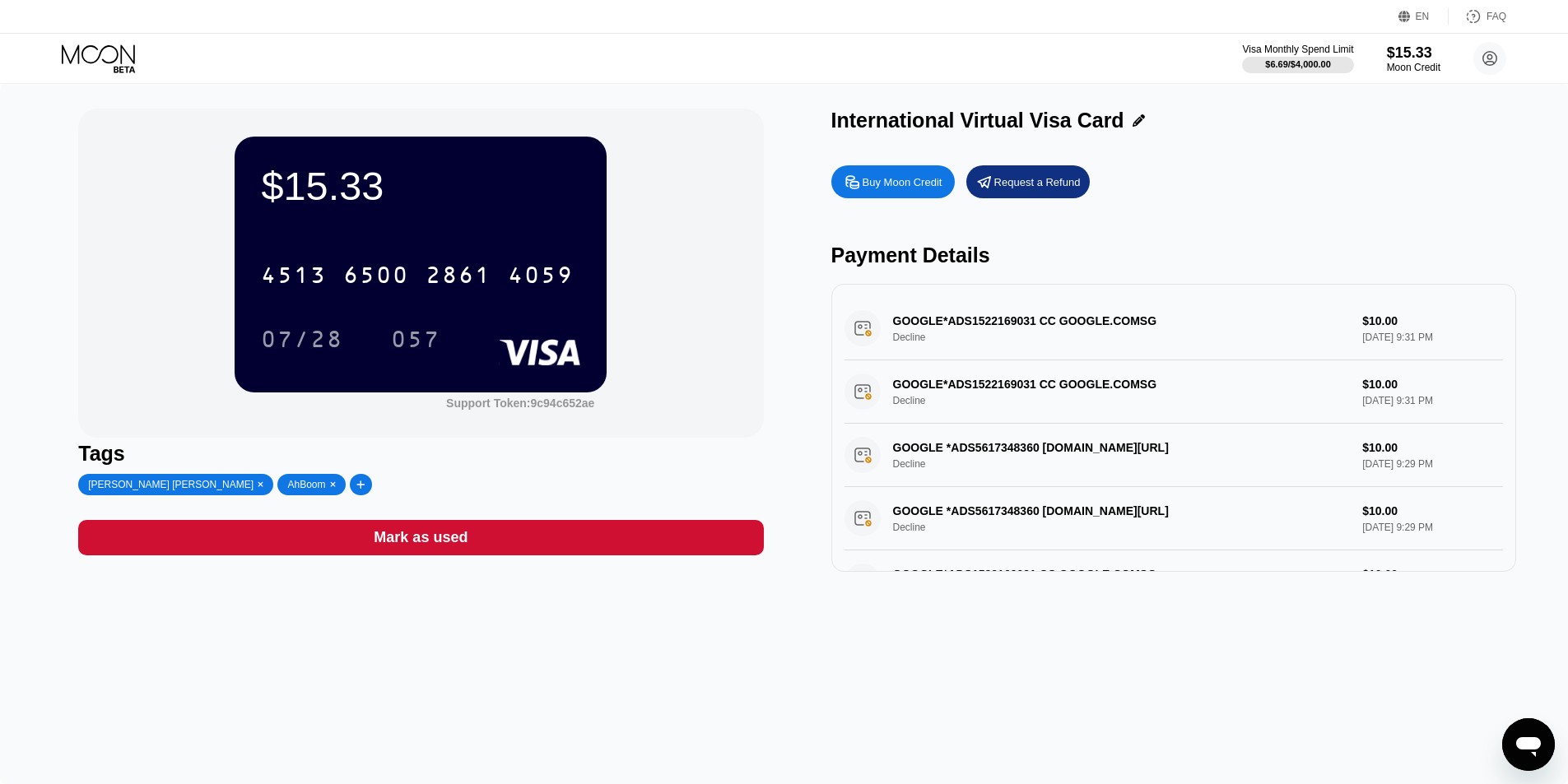
click at [1305, 344] on div "GOOGLE*ADS1522169031 CC GOOGLE.COMSG Decline $10.00 Aug 19, 2025 9:31 PM" at bounding box center [1174, 329] width 659 height 64
click at [1069, 190] on div "Request a Refund" at bounding box center [1037, 182] width 86 height 14
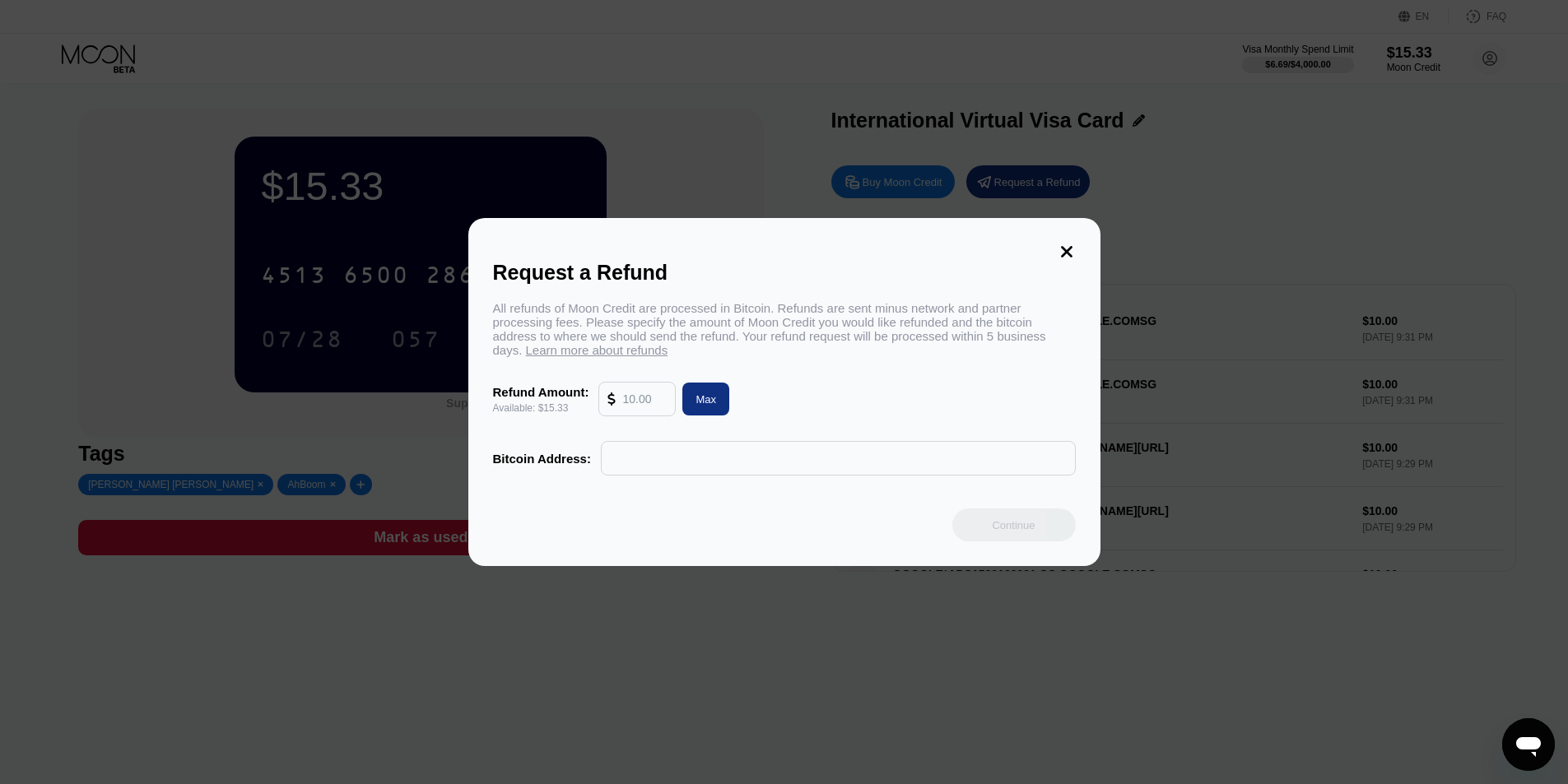
click at [683, 408] on div "Max" at bounding box center [706, 399] width 47 height 33
type input "15.33"
click at [678, 475] on input "text" at bounding box center [839, 458] width 457 height 33
paste input "TKzyvKggzuar86AnjHUEJQwCfNZ31JF87f"
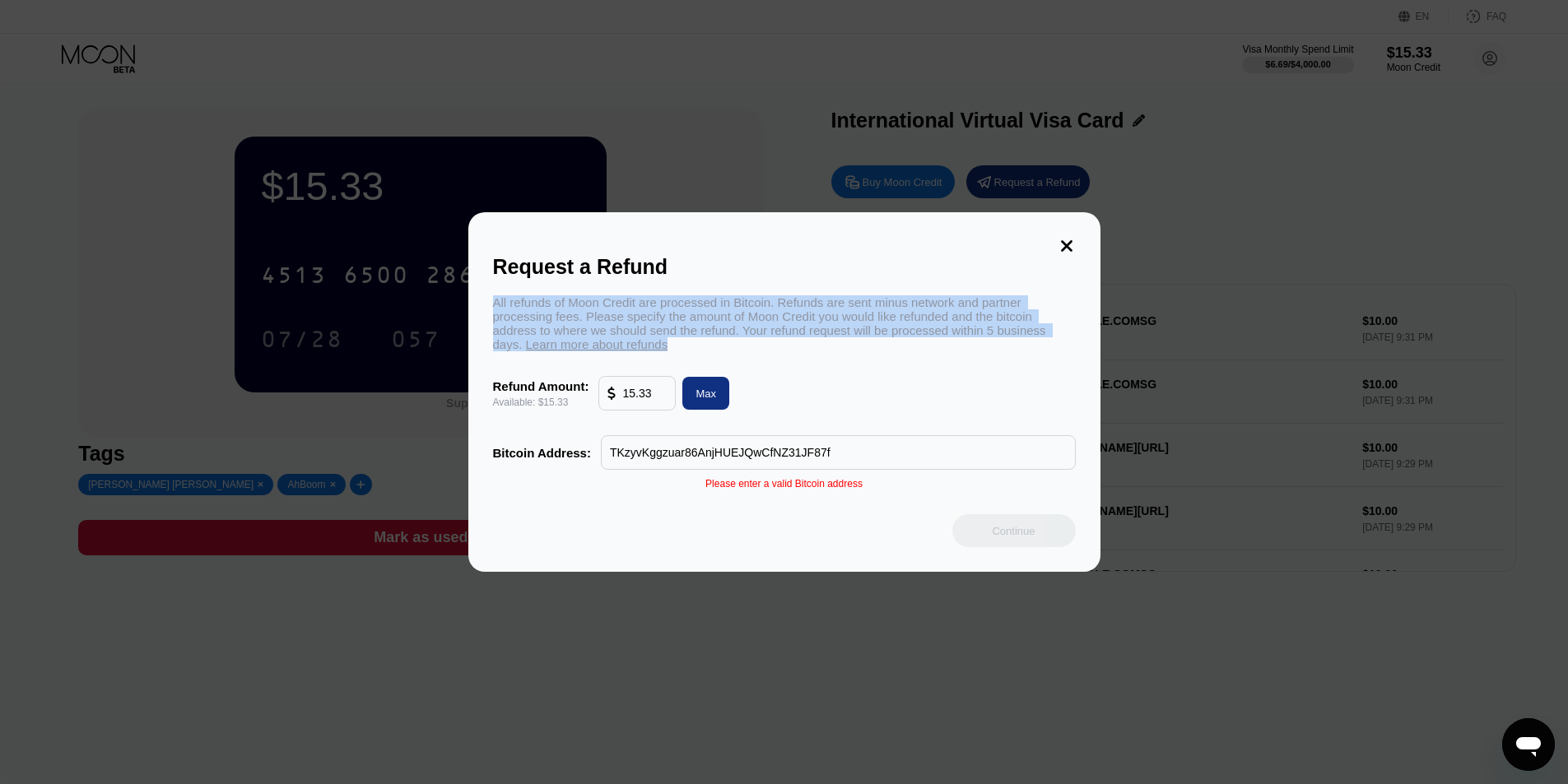
drag, startPoint x: 487, startPoint y: 293, endPoint x: 677, endPoint y: 352, distance: 198.9
click at [677, 352] on div "Request a Refund All refunds of Moon Credit are processed in Bitcoin. Refunds a…" at bounding box center [784, 391] width 632 height 359
copy div "All refunds of Moon Credit are processed in Bitcoin. Refunds are sent minus net…"
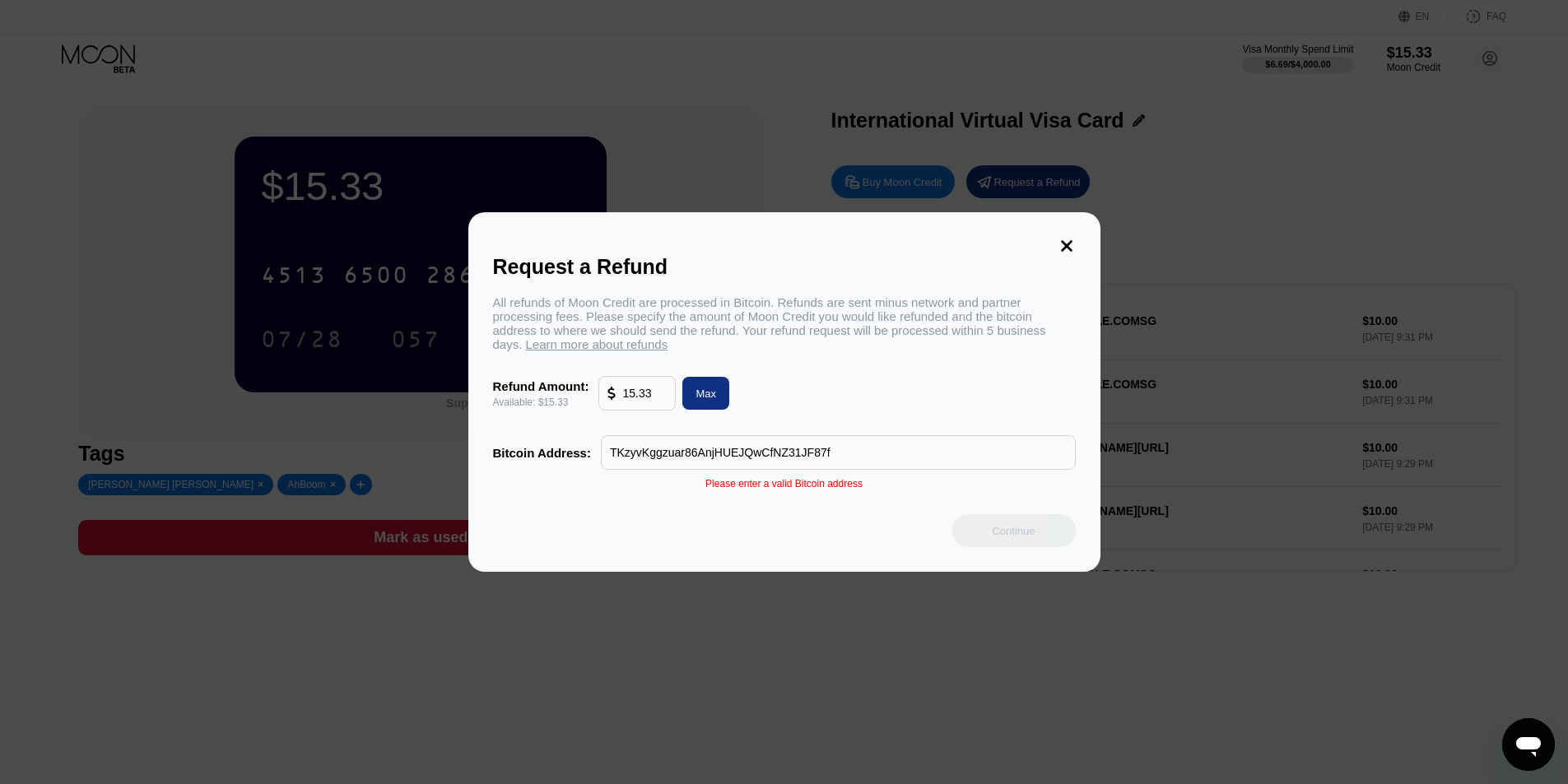
click at [781, 457] on input "TKzyvKggzuar86AnjHUEJQwCfNZ31JF87f" at bounding box center [839, 452] width 457 height 33
drag, startPoint x: 877, startPoint y: 464, endPoint x: 361, endPoint y: 439, distance: 516.6
click at [361, 439] on div "Request a Refund All refunds of Moon Credit are processed in Bitcoin. Refunds a…" at bounding box center [784, 391] width 1568 height 359
paste input "bc1qqh9ygnkj97eljp474umdz0yx5jssal8ysk5ky3"
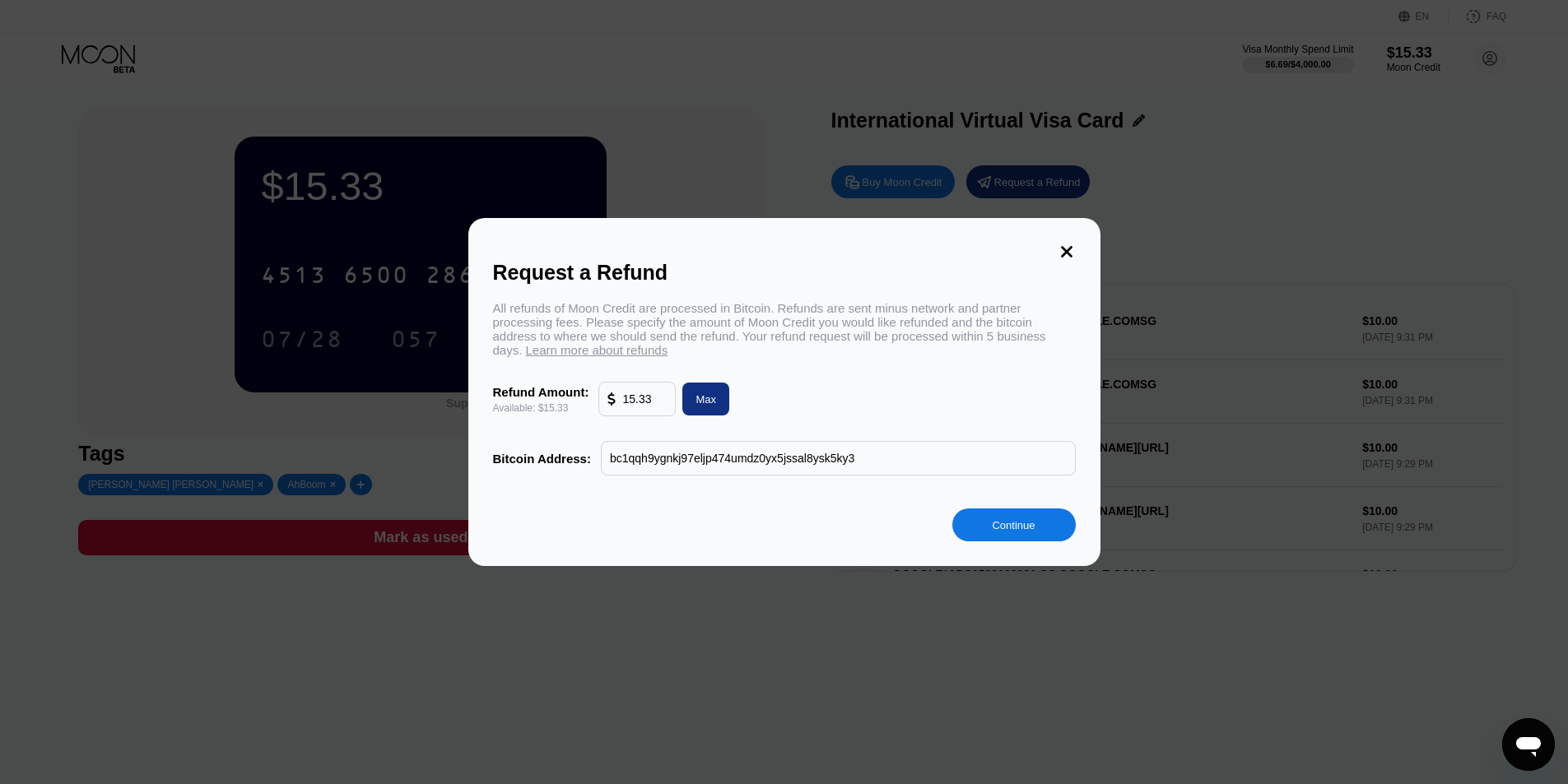
type input "bc1qqh9ygnkj97eljp474umdz0yx5jssal8ysk5ky3"
click at [1040, 530] on div "Continue" at bounding box center [1014, 525] width 123 height 33
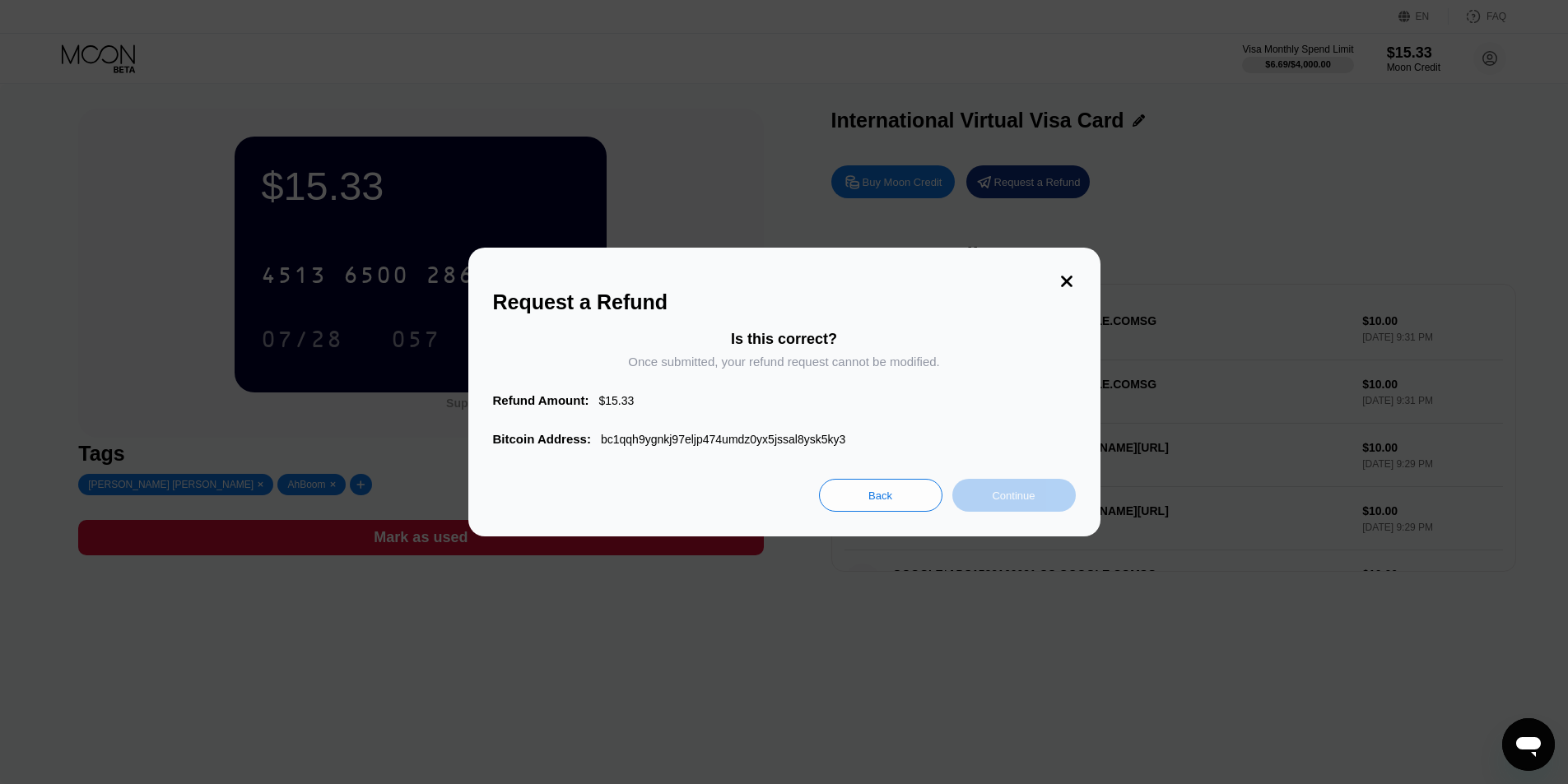
click at [1016, 500] on div "Continue" at bounding box center [1014, 495] width 43 height 14
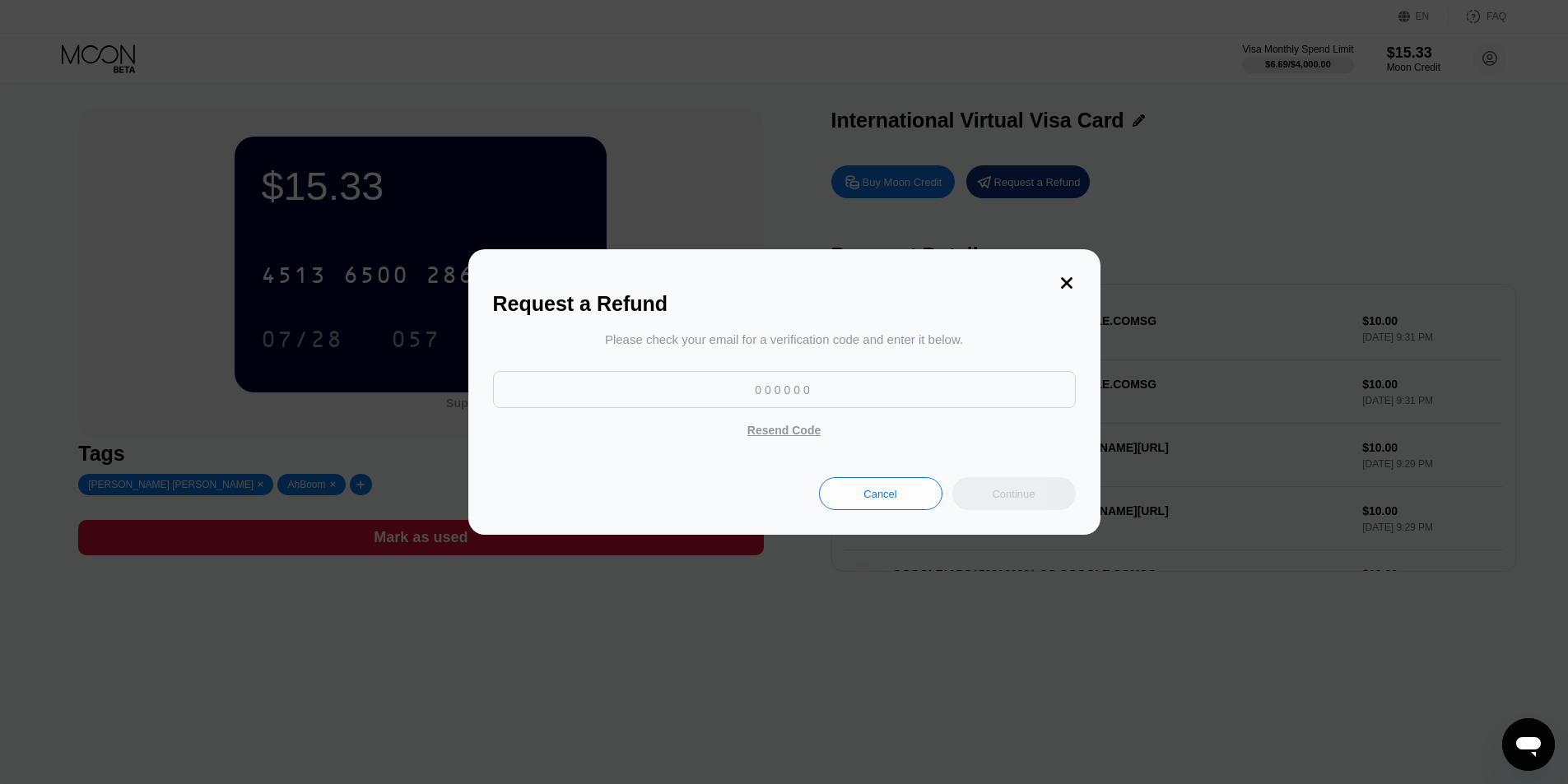
click at [859, 389] on input at bounding box center [784, 389] width 583 height 37
paste input "417990"
type input "417990"
click at [1038, 498] on div "Continue" at bounding box center [1014, 494] width 123 height 33
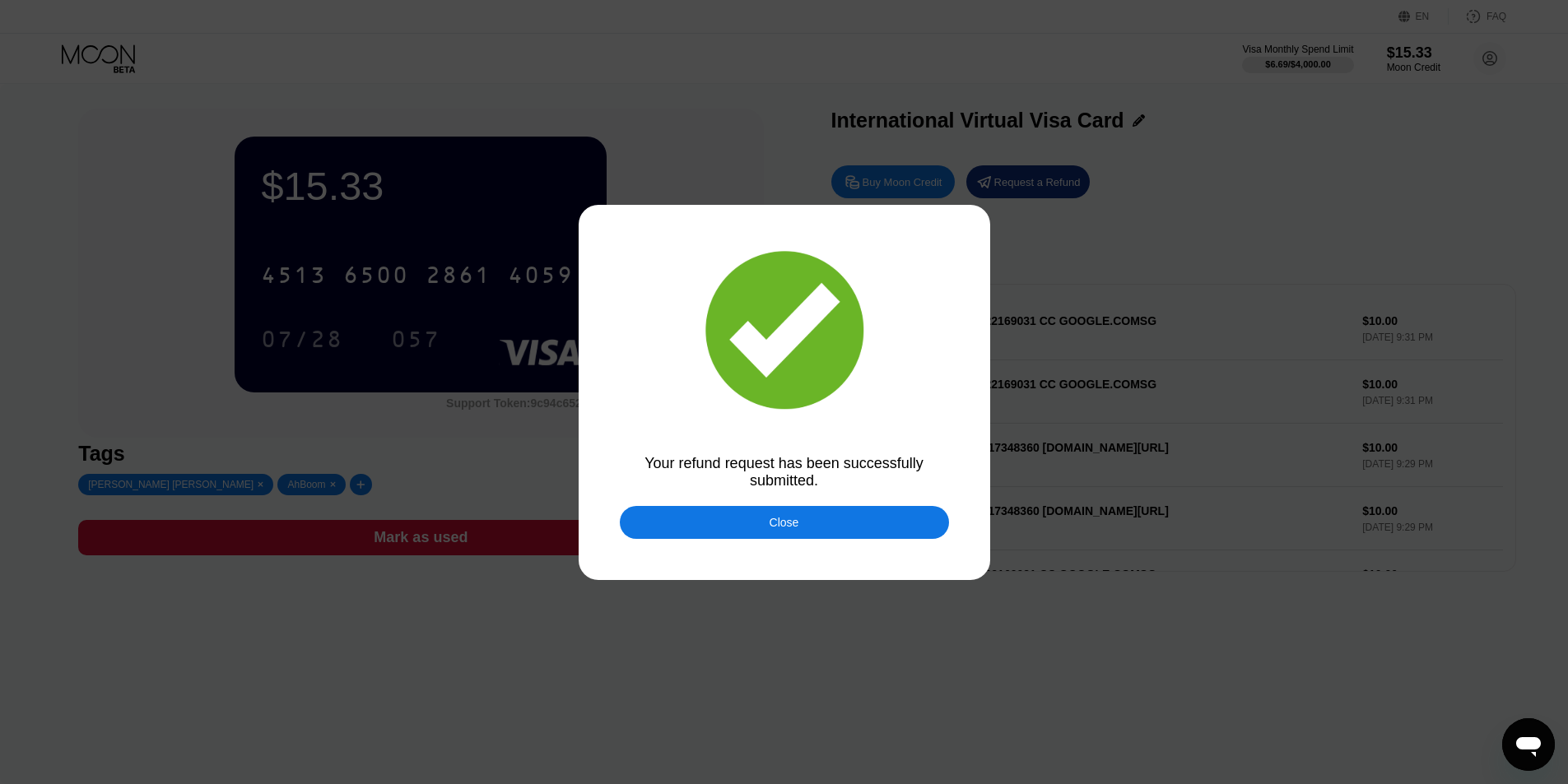
click at [834, 524] on div "Close" at bounding box center [784, 522] width 329 height 33
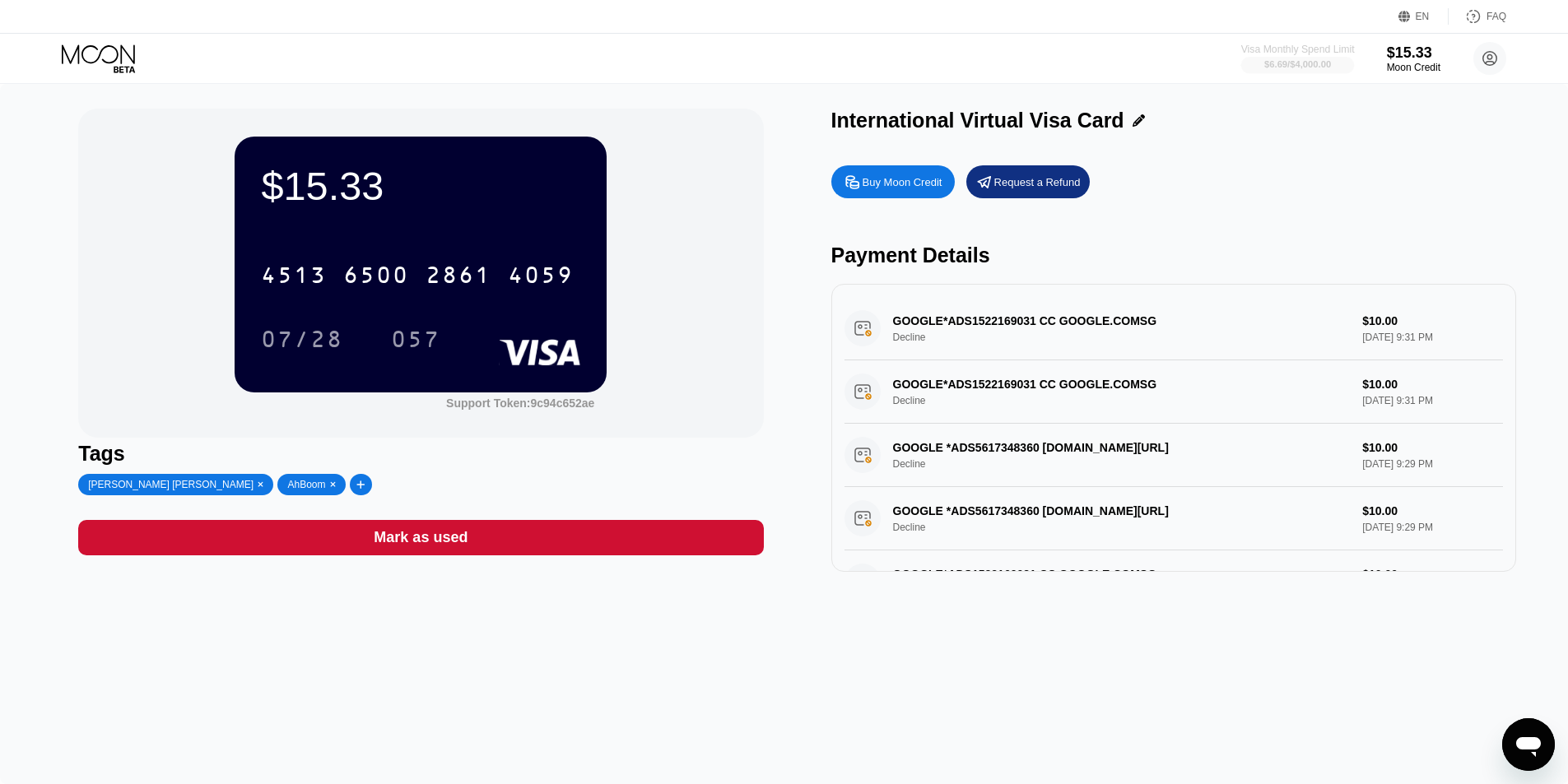
click at [1334, 55] on div "$6.69 / $4,000.00" at bounding box center [1298, 64] width 114 height 18
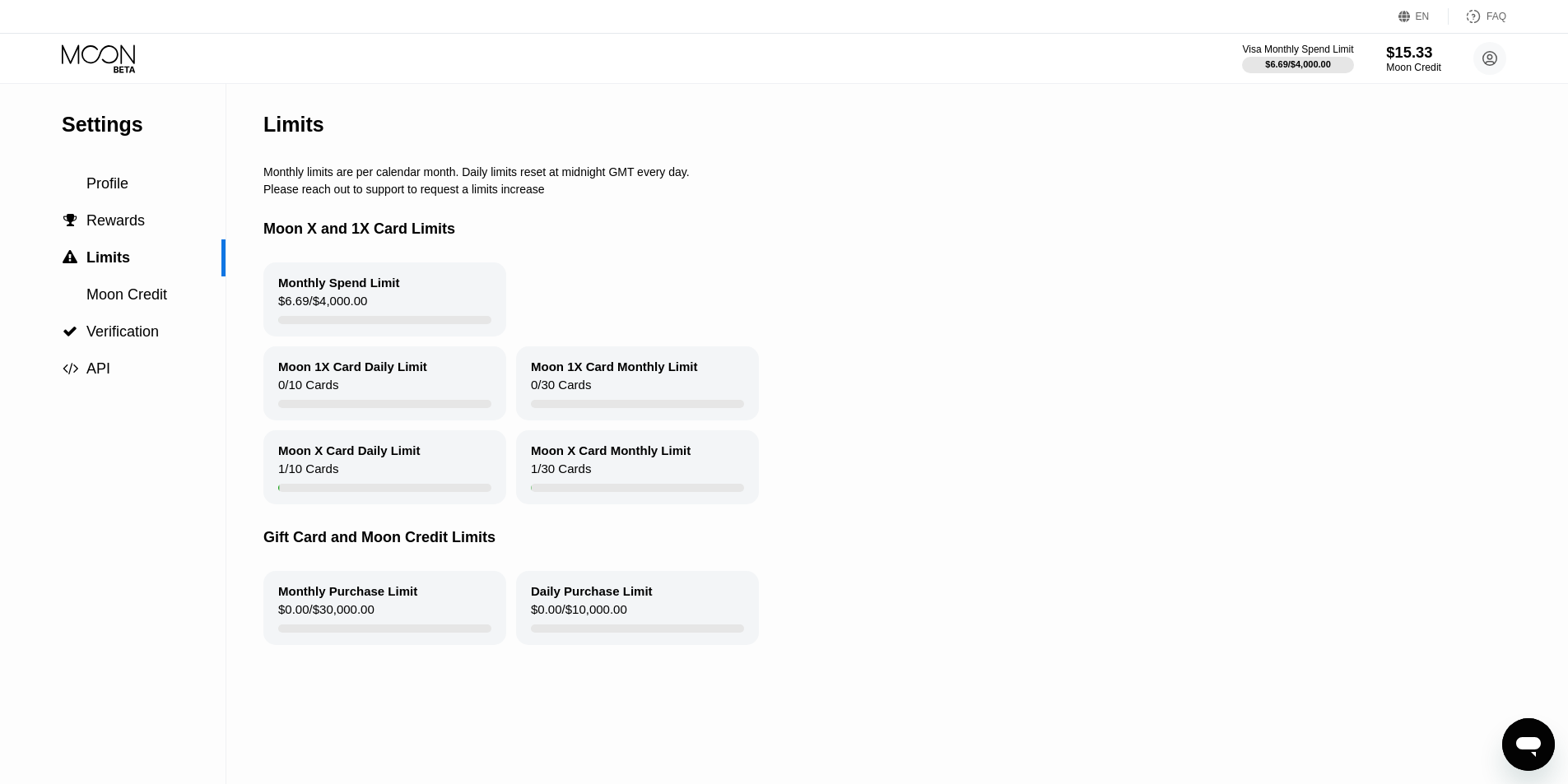
click at [1411, 67] on div "Moon Credit" at bounding box center [1414, 67] width 55 height 11
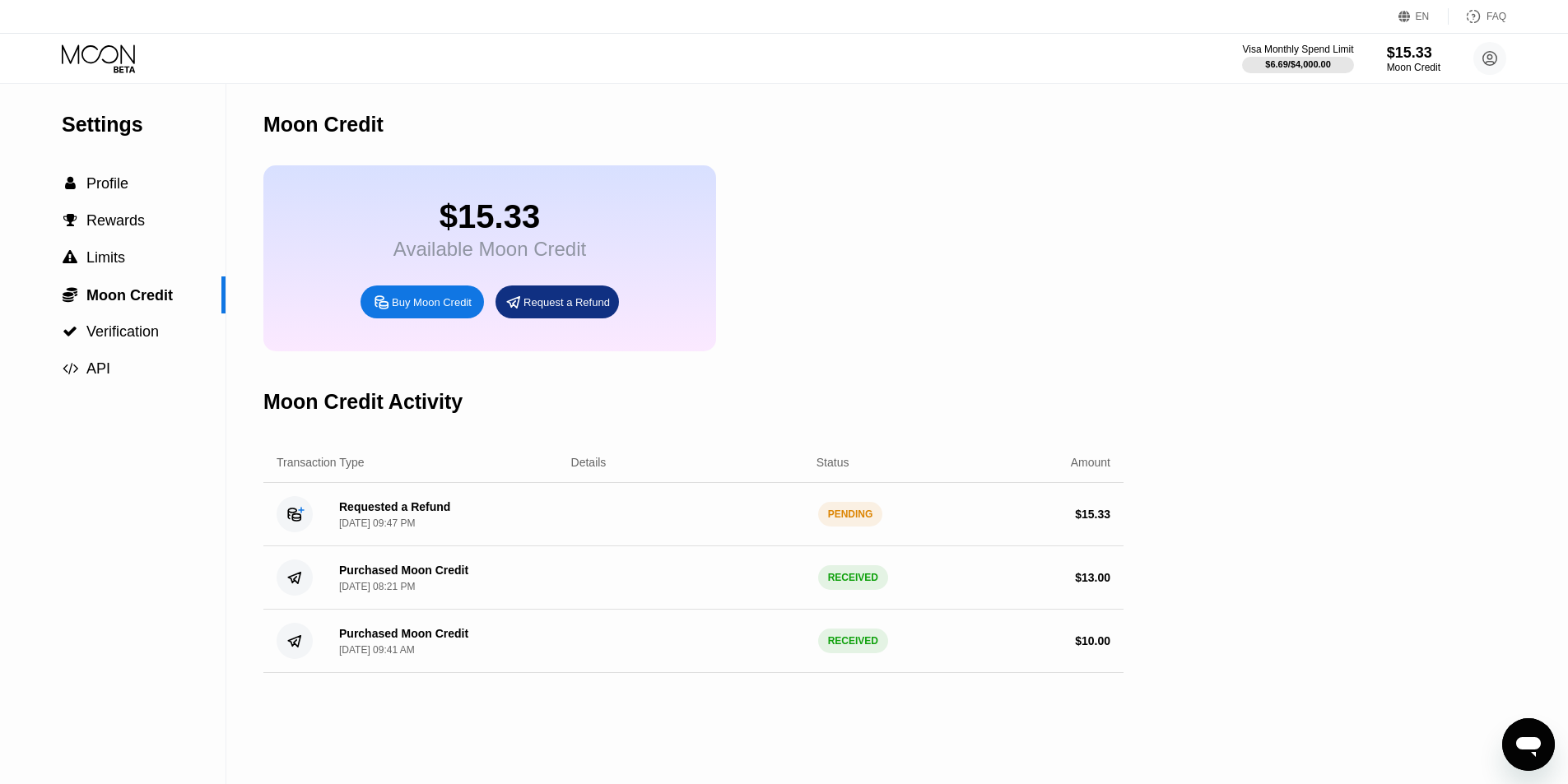
click at [871, 526] on div "PENDING" at bounding box center [850, 513] width 65 height 25
click at [477, 529] on div "Requested a Refund Aug 19, 2025, 09:47 PM" at bounding box center [442, 514] width 233 height 28
click at [299, 532] on circle at bounding box center [295, 514] width 36 height 36
click at [942, 520] on div "Requested a Refund Aug 19, 2025, 09:47 PM PENDING $ 15.33" at bounding box center [694, 514] width 860 height 64
click at [1003, 520] on div "$ 15.33" at bounding box center [994, 513] width 233 height 13
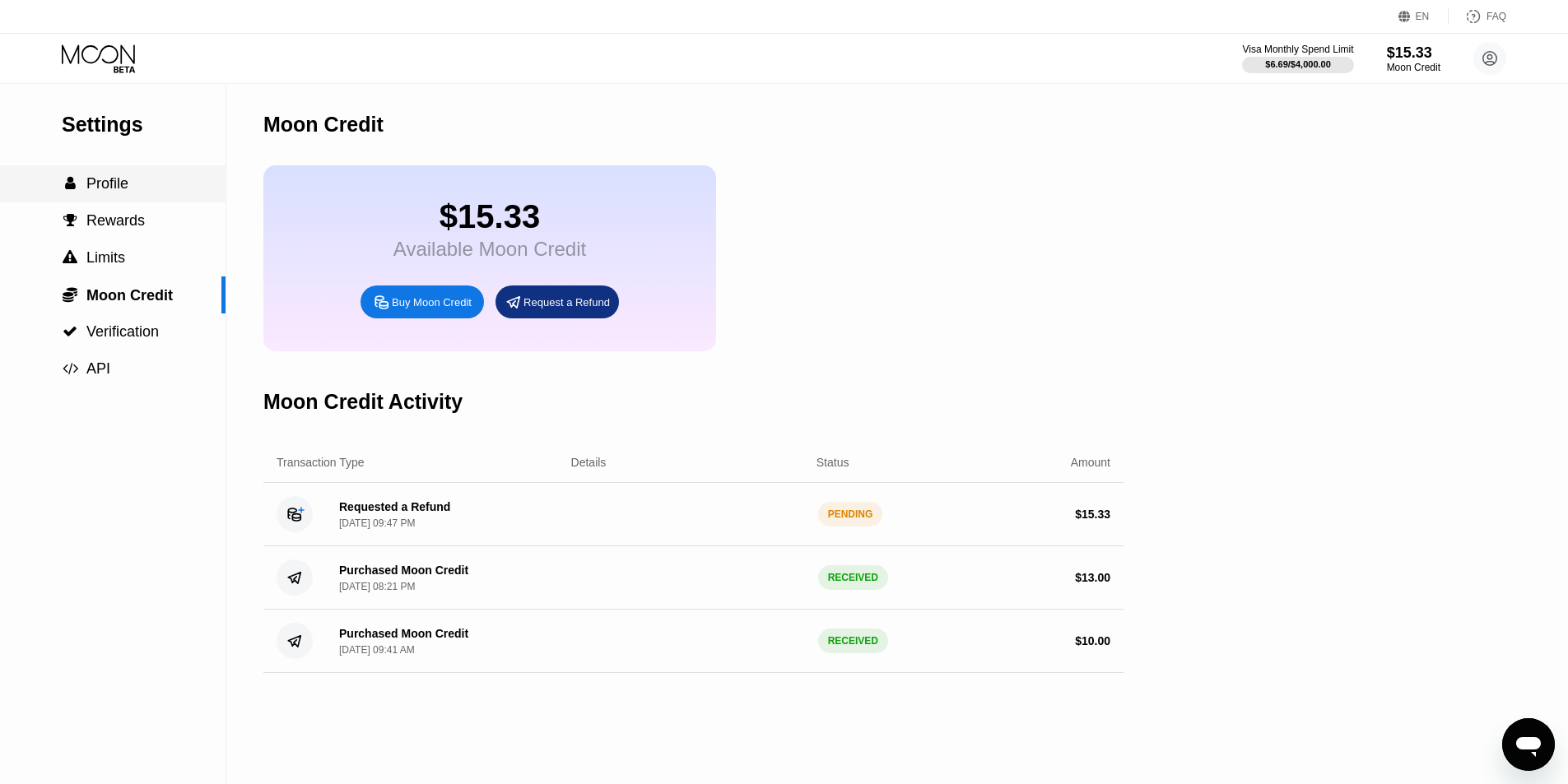
click at [137, 187] on div " Profile" at bounding box center [113, 184] width 226 height 17
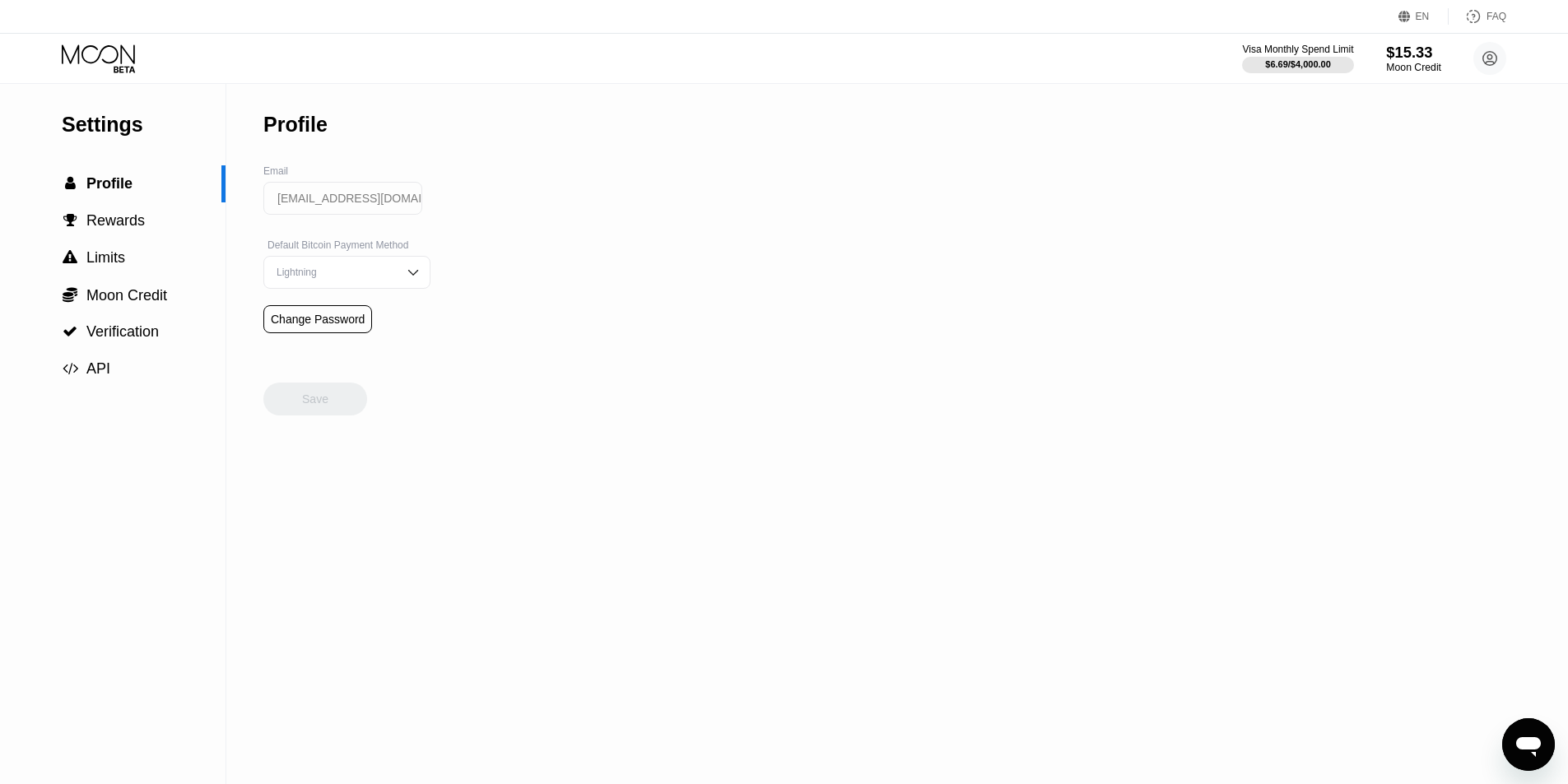
click at [1411, 58] on div "$15.33" at bounding box center [1414, 53] width 55 height 17
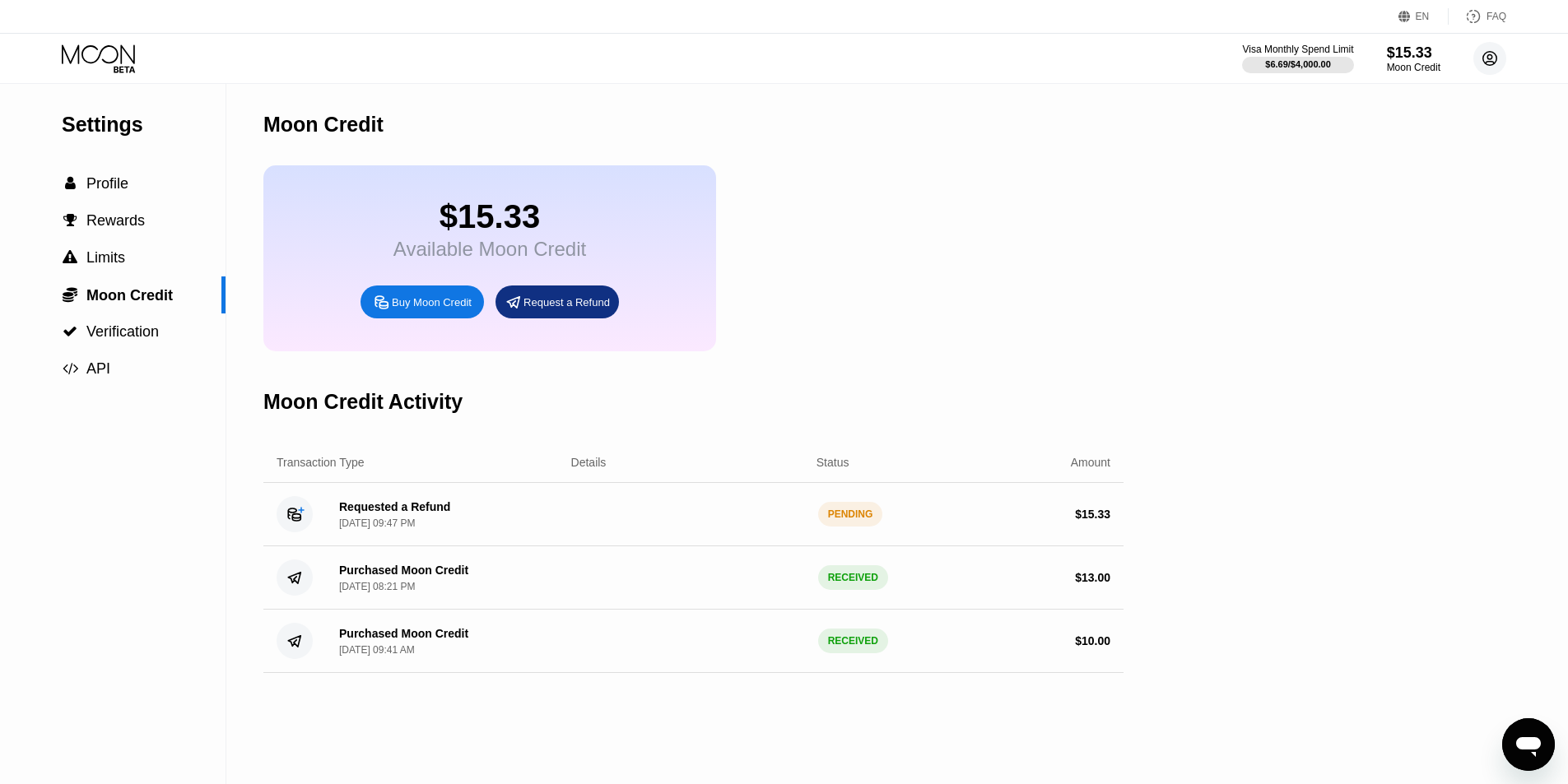
click at [1502, 59] on circle at bounding box center [1490, 59] width 33 height 33
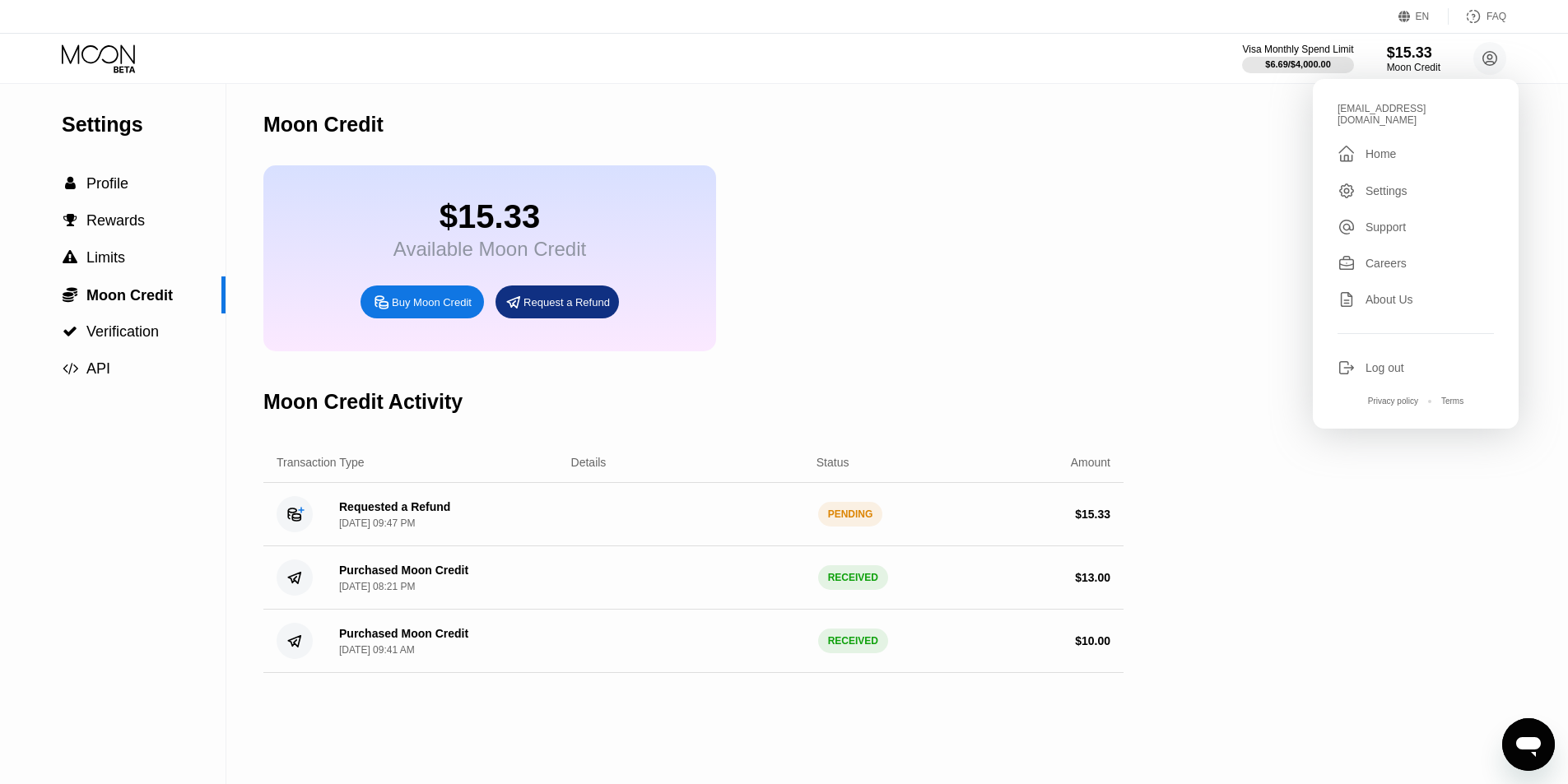
click at [1418, 151] on div " Home" at bounding box center [1415, 153] width 156 height 20
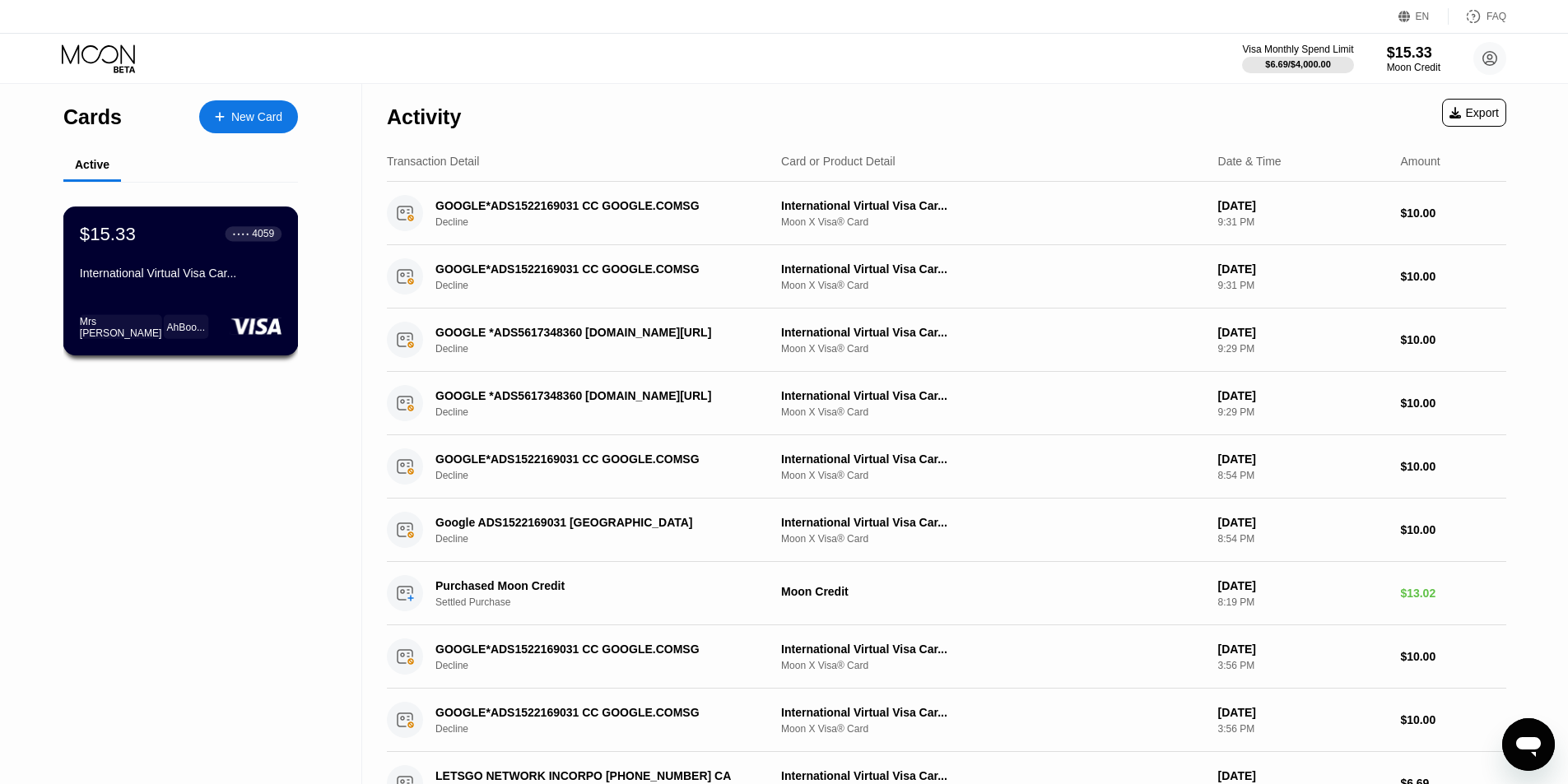
click at [189, 297] on div "$15.33 ● ● ● ● 4059 International Virtual Visa Car... Mrs J... AhBoo..." at bounding box center [181, 281] width 235 height 149
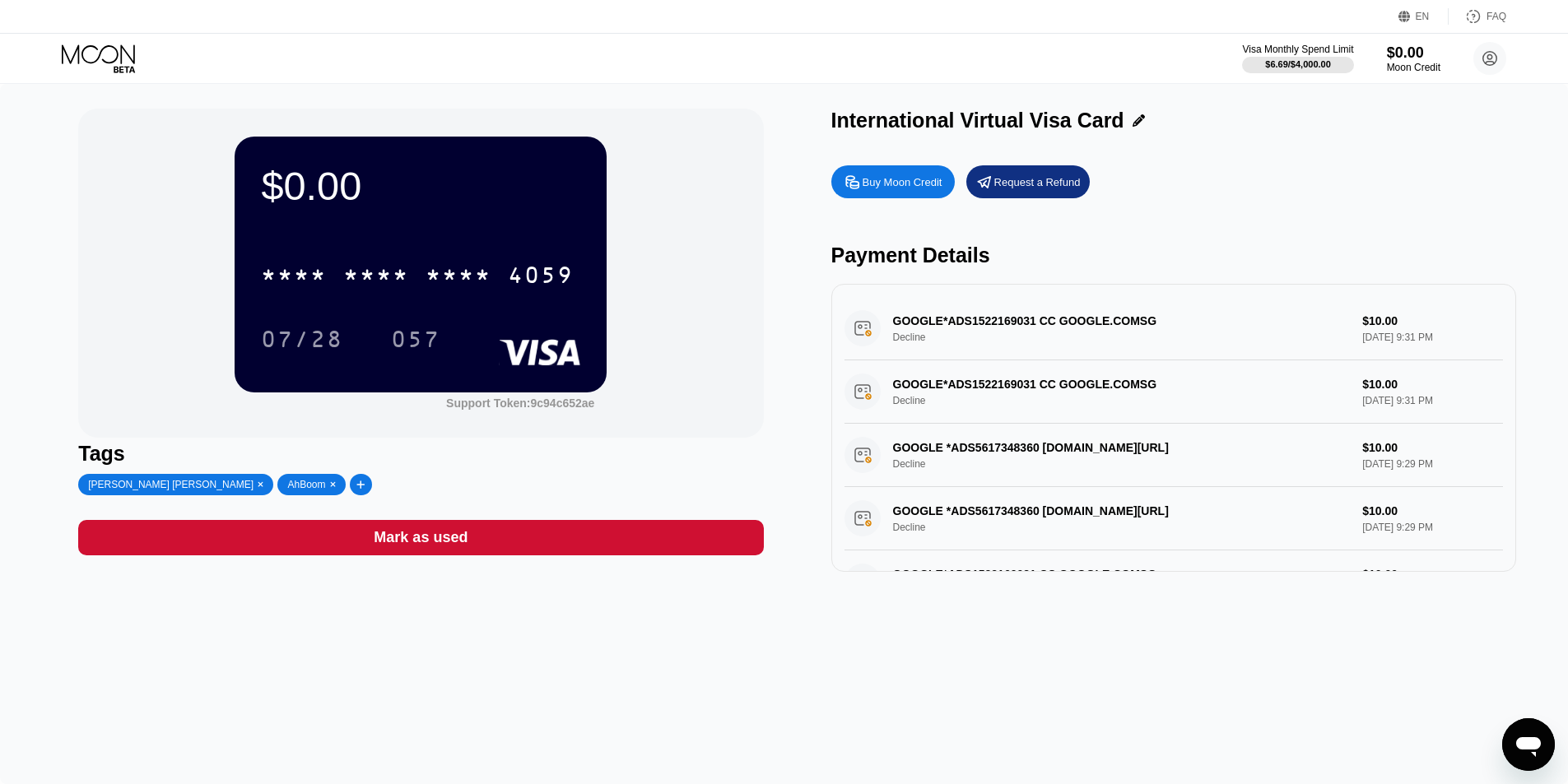
click at [1096, 338] on div "GOOGLE*ADS1522169031 CC GOOGLE.COMSG Decline $10.00 Aug 19, 2025 9:31 PM" at bounding box center [1174, 329] width 659 height 64
click at [91, 55] on icon at bounding box center [100, 59] width 77 height 28
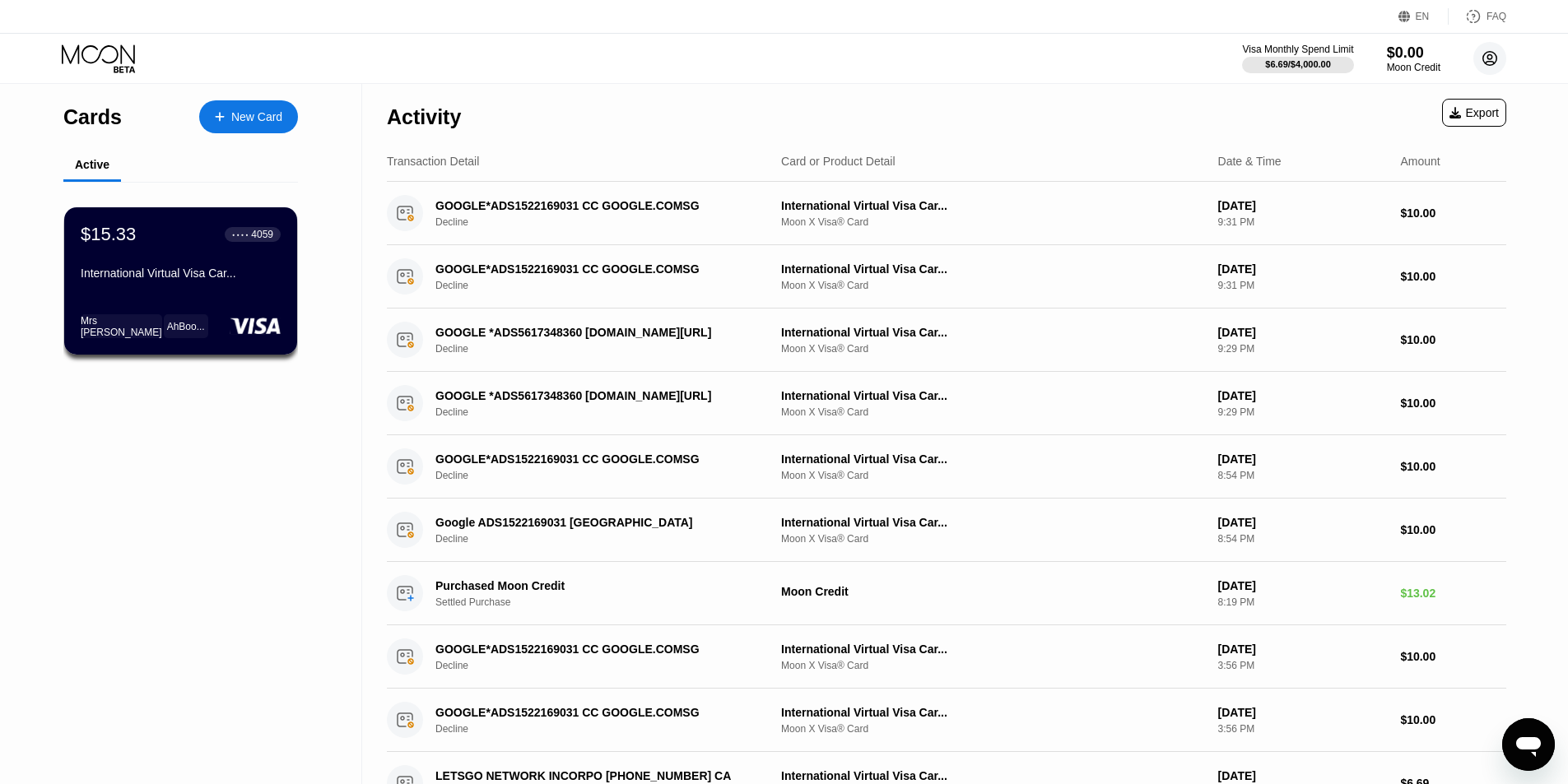
click at [1487, 64] on icon at bounding box center [1490, 59] width 14 height 14
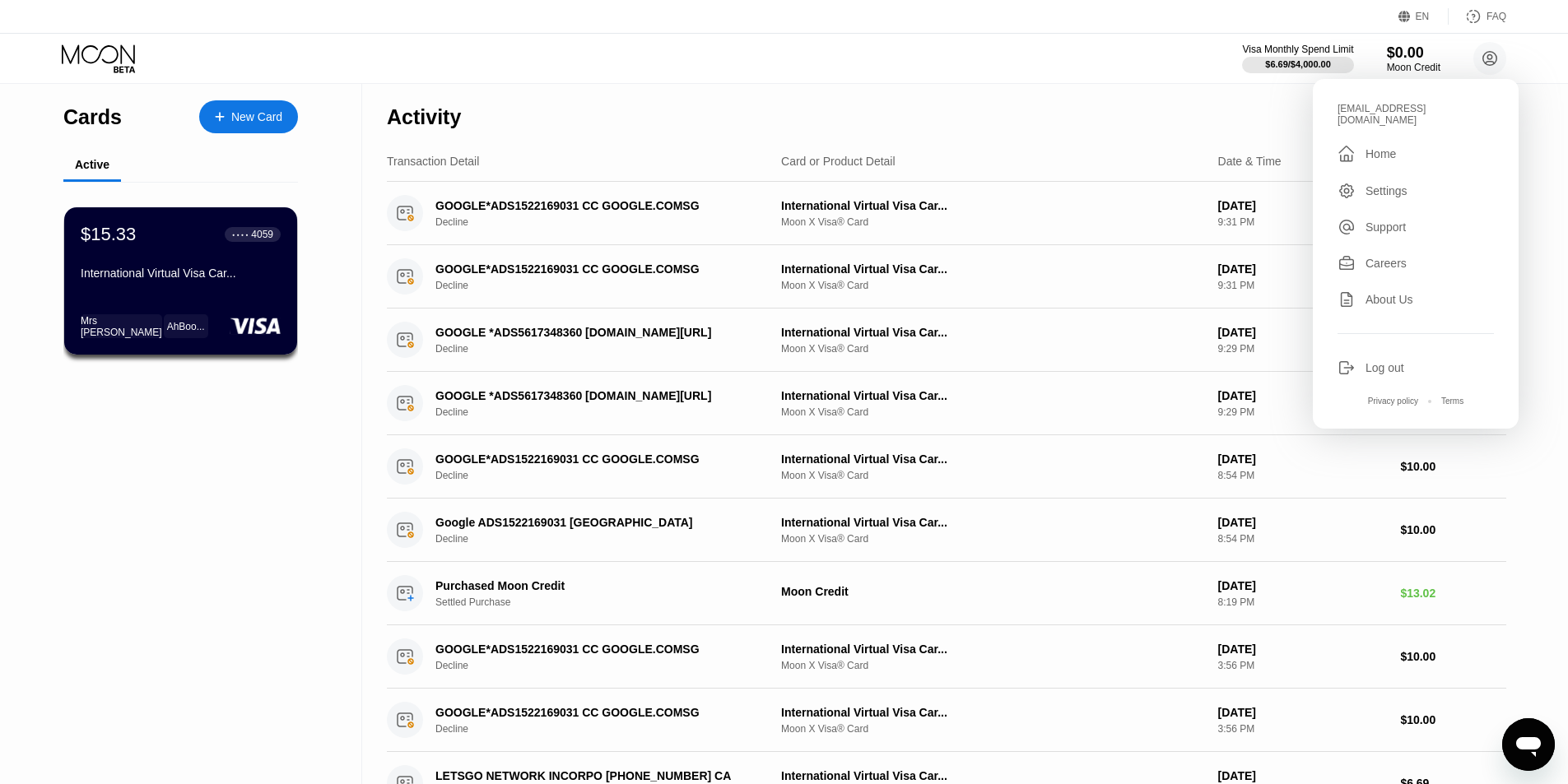
click at [1422, 144] on div " Home" at bounding box center [1415, 153] width 156 height 20
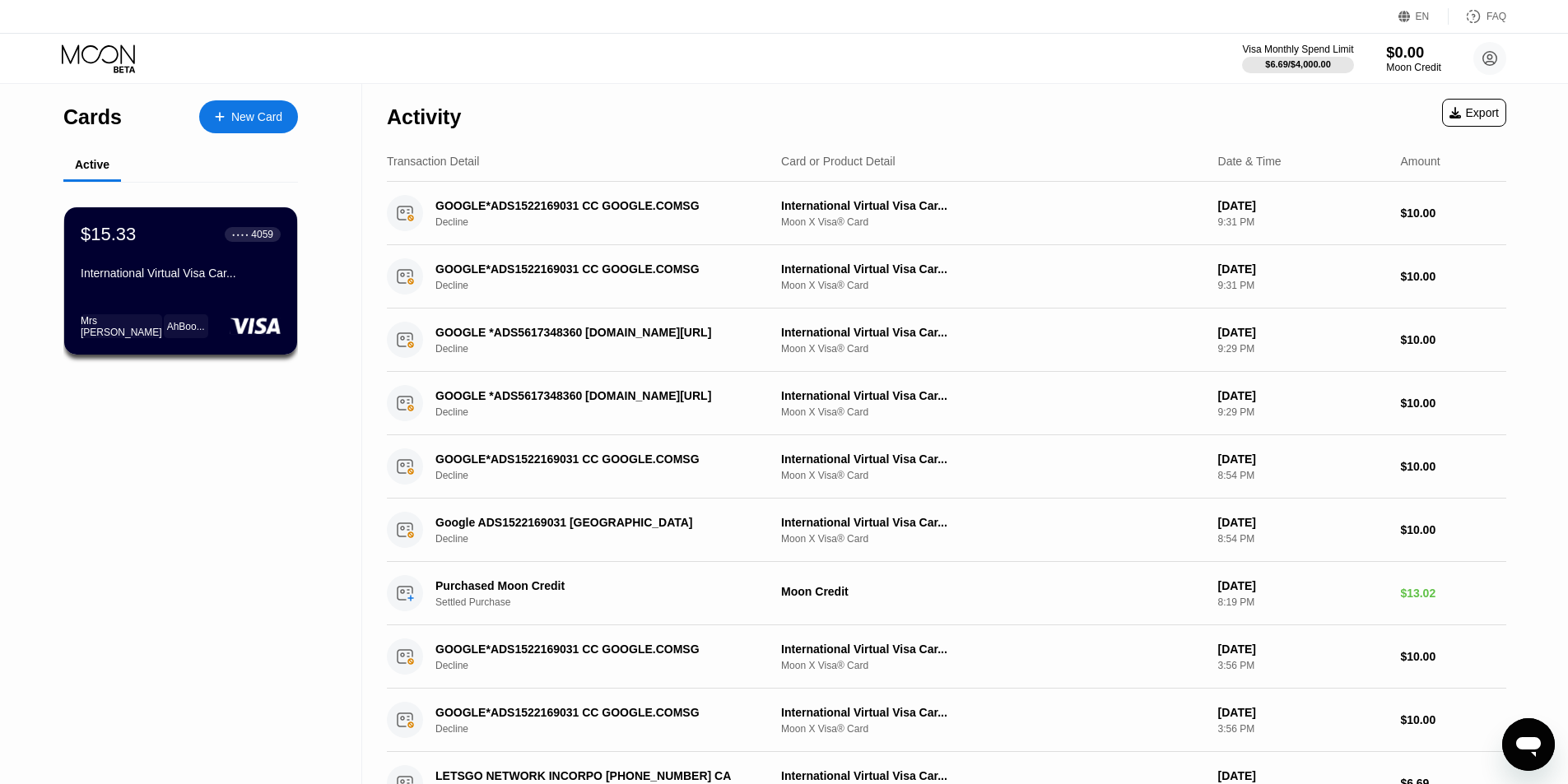
click at [1410, 62] on div "Moon Credit" at bounding box center [1414, 67] width 55 height 11
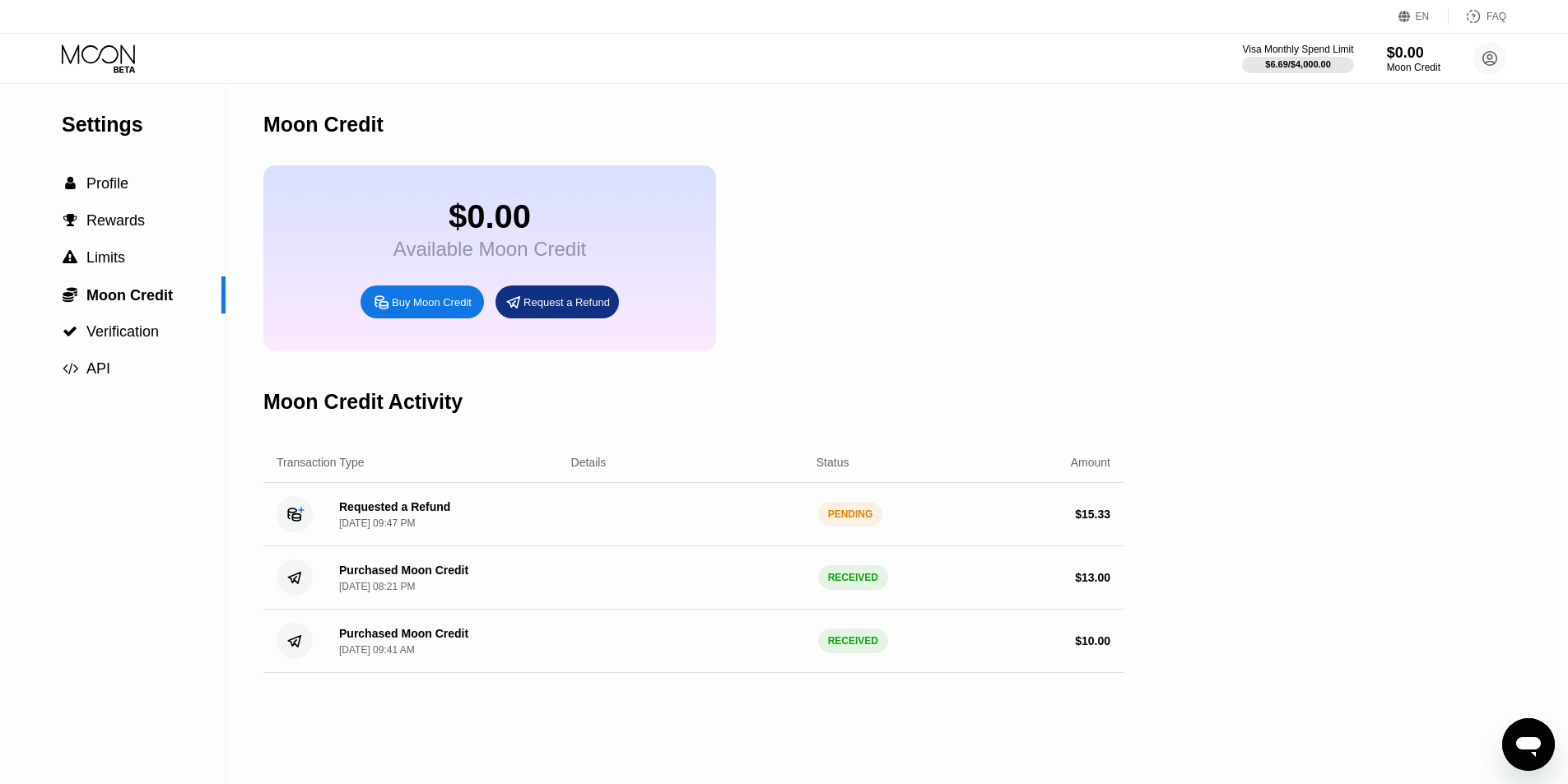
click at [455, 529] on div "Requested a Refund Aug 19, 2025, 09:47 PM" at bounding box center [442, 514] width 233 height 28
click at [128, 338] on span "Verification" at bounding box center [122, 331] width 72 height 16
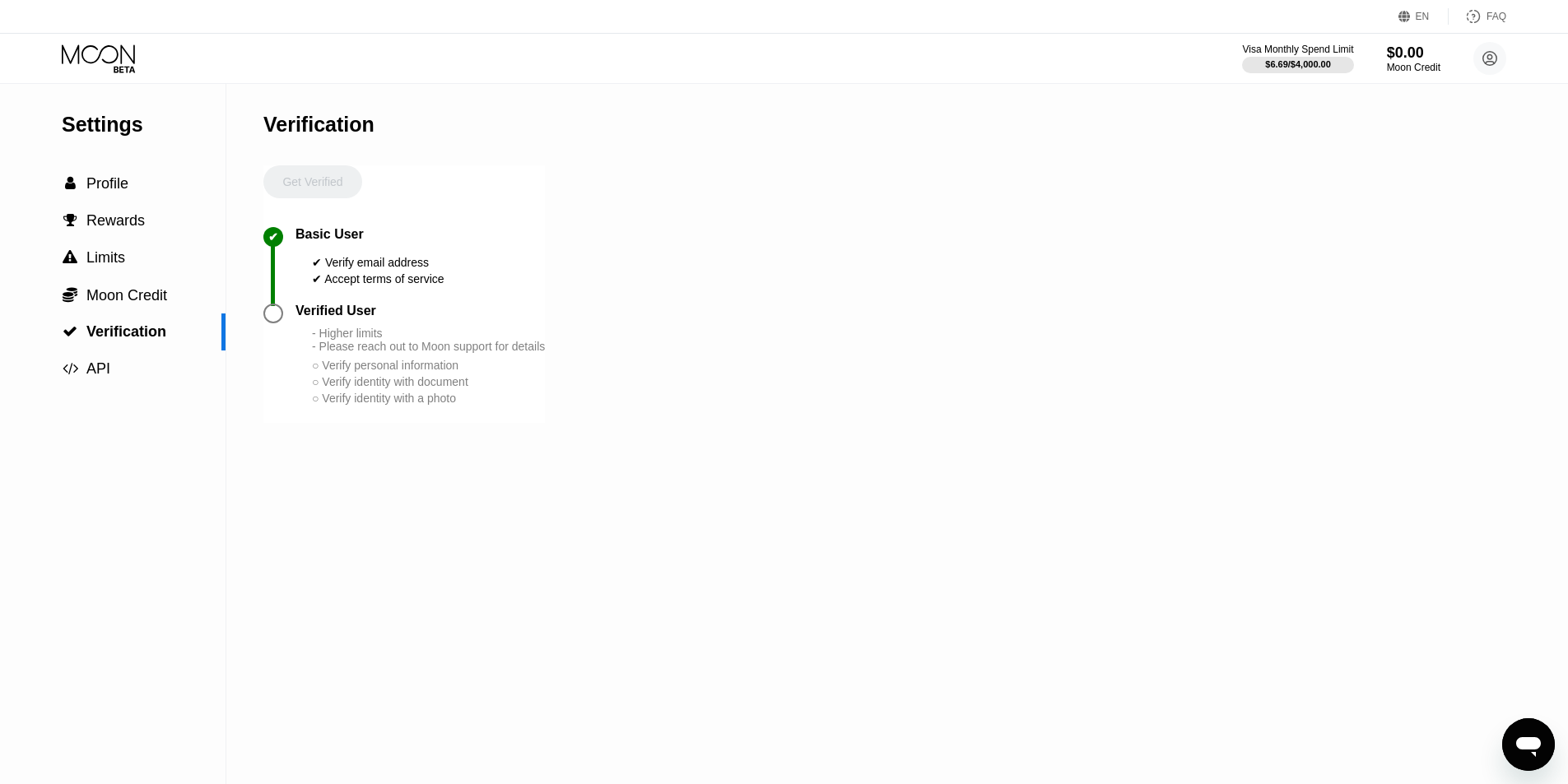
click at [336, 345] on div "- Higher limits - Please reach out to Moon support for details" at bounding box center [428, 339] width 233 height 27
click at [267, 323] on div at bounding box center [273, 313] width 20 height 20
click at [234, 322] on div "Settings  Profile  Rewards  Limits  Moon Credit  Verification  API Verifi…" at bounding box center [784, 433] width 1568 height 700
click at [261, 314] on div "Settings  Profile  Rewards  Limits  Moon Credit  Verification  API Verifi…" at bounding box center [784, 433] width 1568 height 700
click at [283, 323] on div at bounding box center [279, 313] width 32 height 20
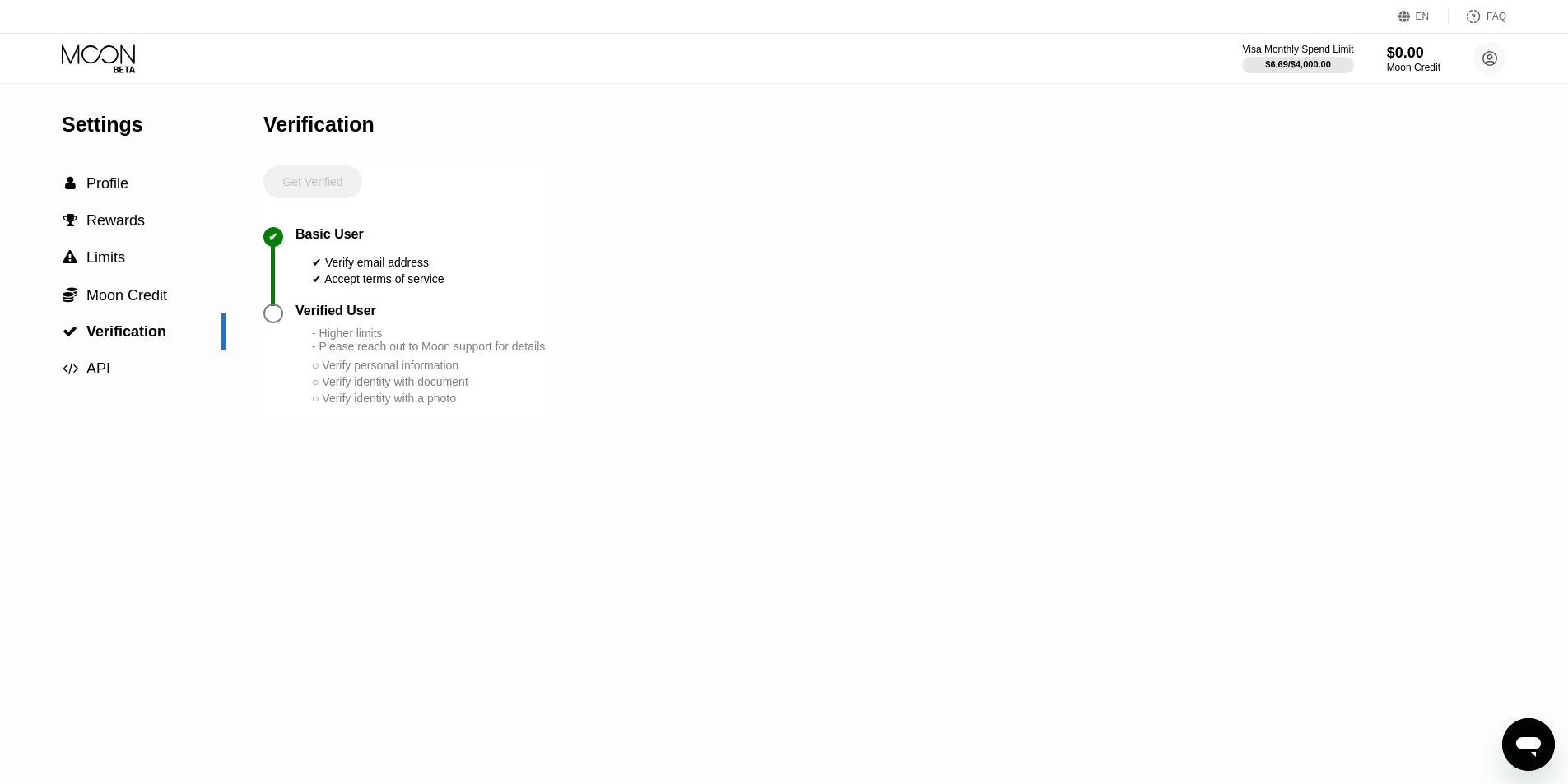
click at [272, 323] on div at bounding box center [273, 313] width 20 height 20
click at [306, 301] on div "✔ Basic User ✔ Verify email address ✔ Accept terms of service" at bounding box center [404, 265] width 282 height 77
click at [347, 178] on div "Get Verified" at bounding box center [313, 196] width 99 height 62
click at [328, 181] on div "Get Verified" at bounding box center [313, 196] width 99 height 62
click at [326, 191] on div "Get Verified" at bounding box center [313, 196] width 99 height 62
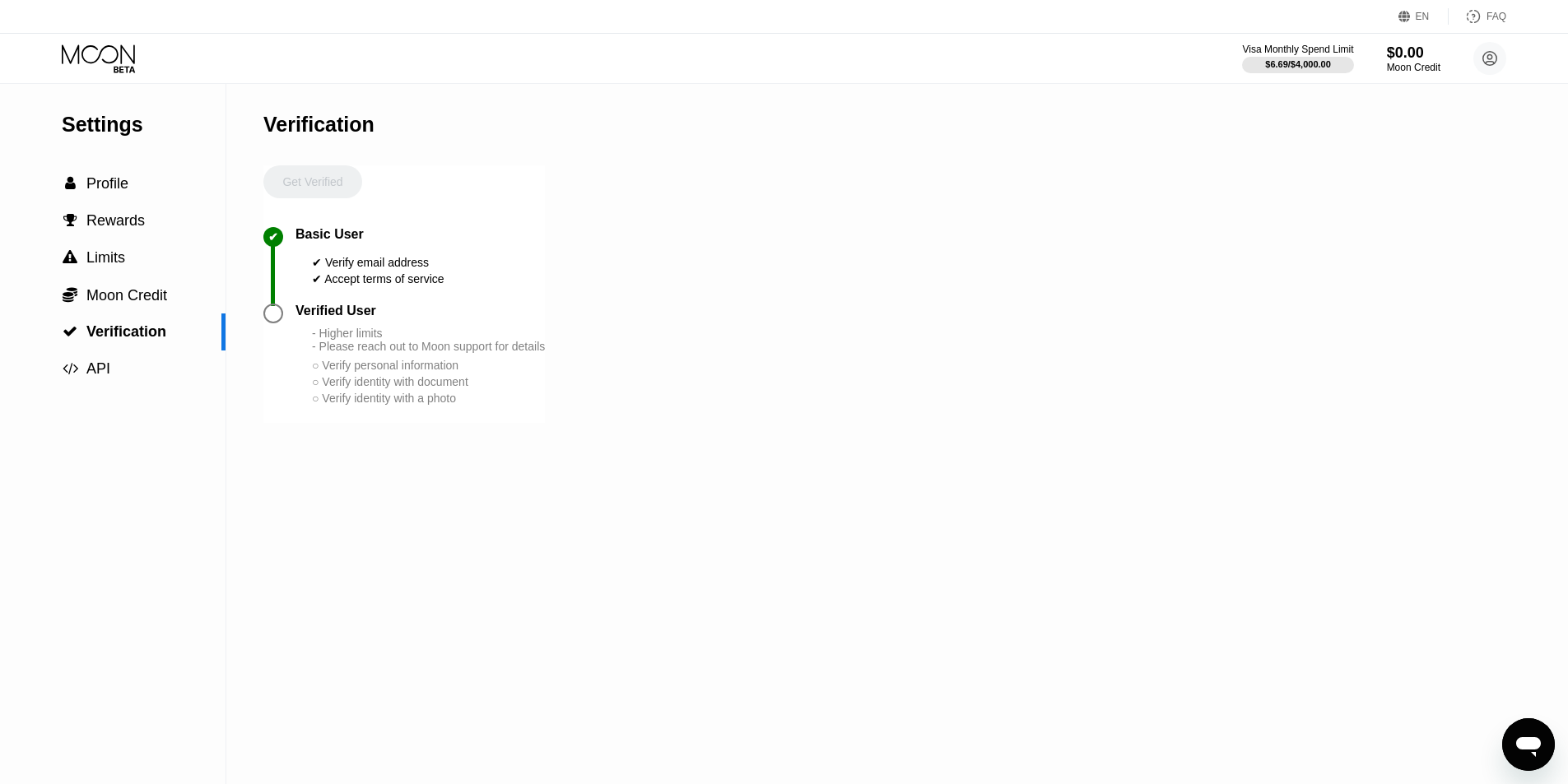
click at [334, 184] on div "Get Verified" at bounding box center [313, 196] width 99 height 62
click at [295, 322] on div at bounding box center [279, 313] width 32 height 20
click at [276, 319] on div at bounding box center [273, 313] width 20 height 20
click at [189, 370] on div " API" at bounding box center [113, 369] width 226 height 17
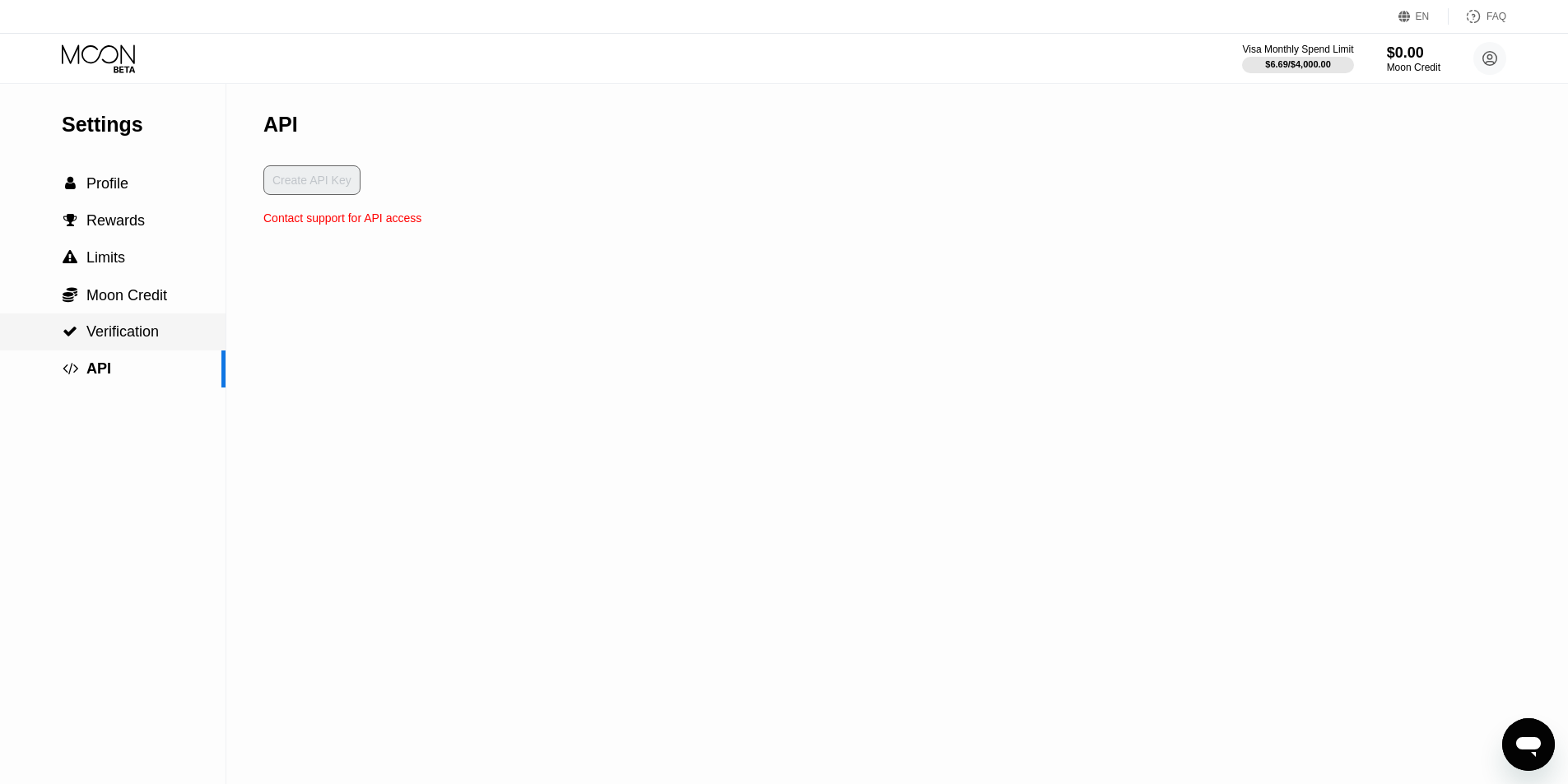
click at [174, 349] on div " Verification" at bounding box center [113, 332] width 226 height 37
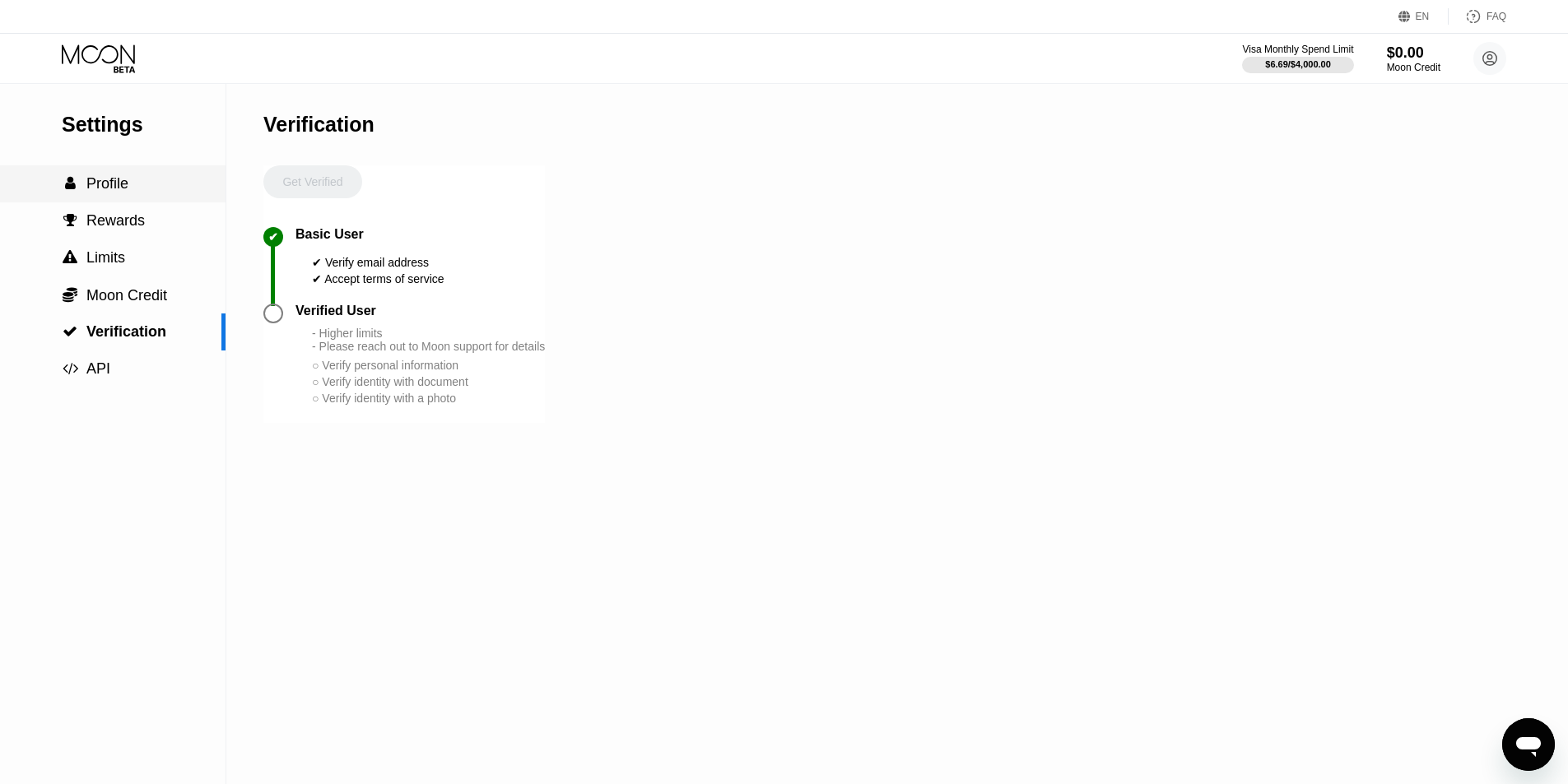
click at [160, 191] on div " Profile" at bounding box center [113, 184] width 226 height 17
